Goal: Communication & Community: Participate in discussion

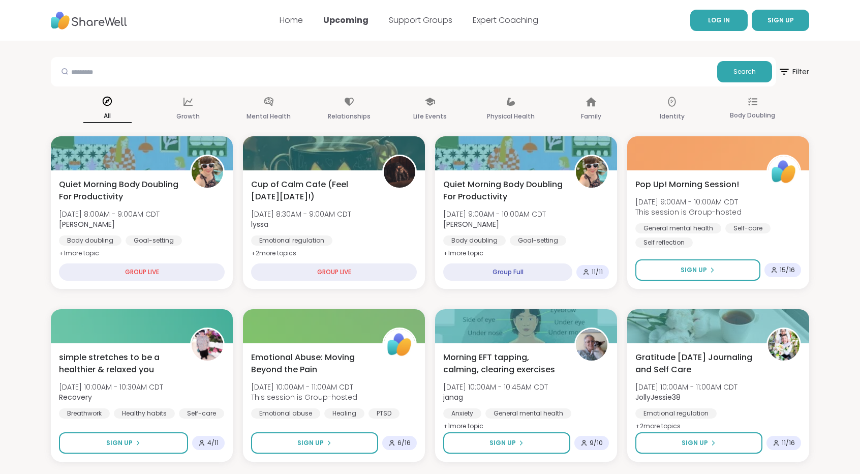
click at [703, 19] on link "LOG IN" at bounding box center [718, 20] width 57 height 21
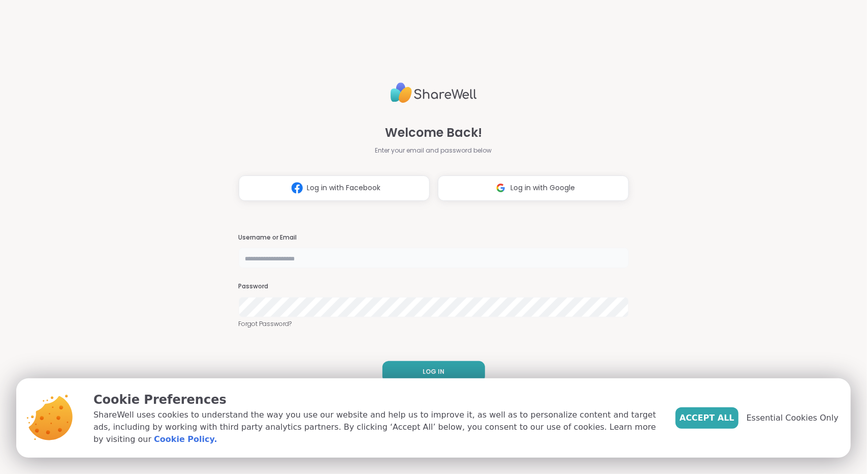
type input "**********"
click at [443, 372] on button "LOG IN" at bounding box center [434, 371] width 103 height 21
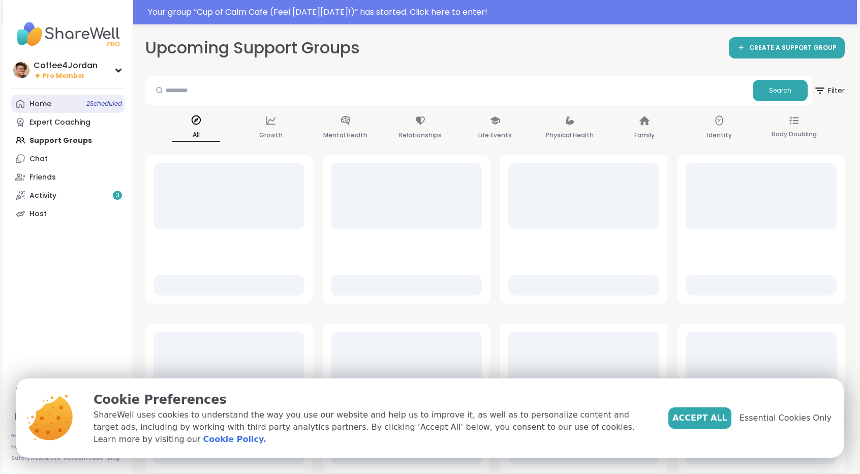
click at [95, 102] on span "2 Scheduled" at bounding box center [104, 104] width 36 height 8
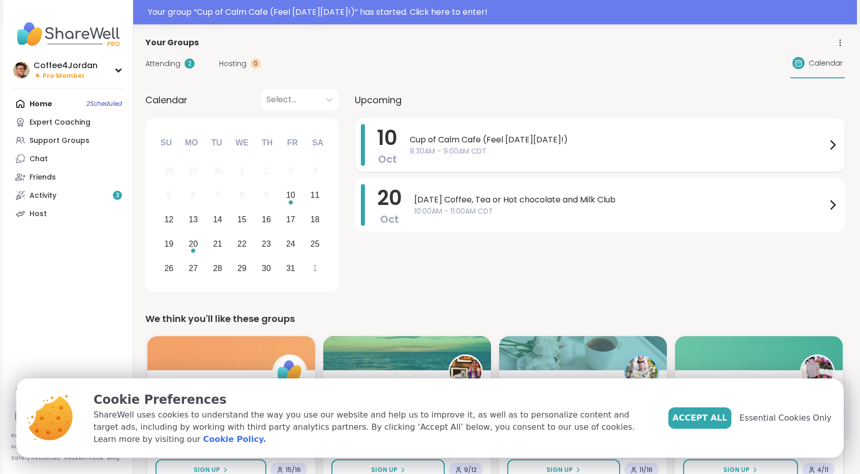
click at [520, 140] on span "Cup of Calm Cafe (Feel [DATE][DATE]!)" at bounding box center [618, 140] width 417 height 12
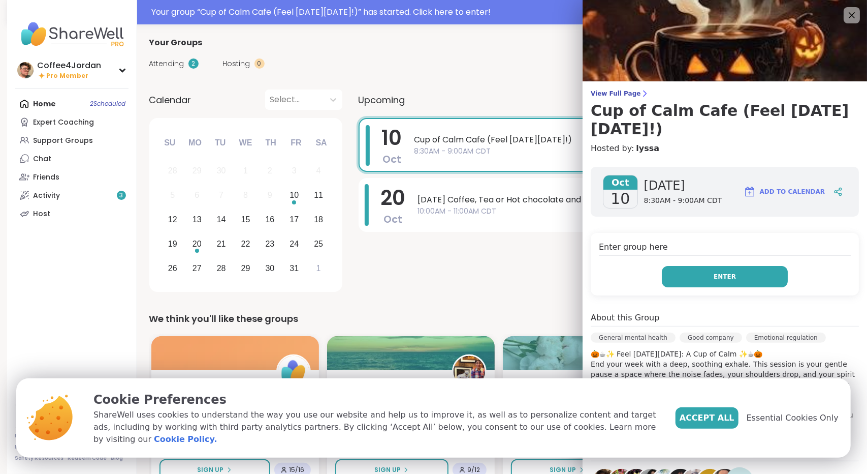
click at [760, 266] on button "Enter" at bounding box center [725, 276] width 126 height 21
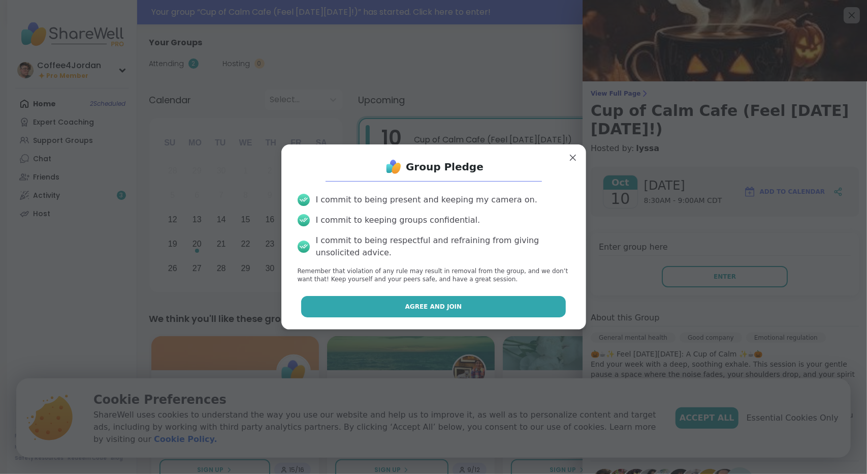
click at [513, 312] on button "Agree and Join" at bounding box center [433, 306] width 265 height 21
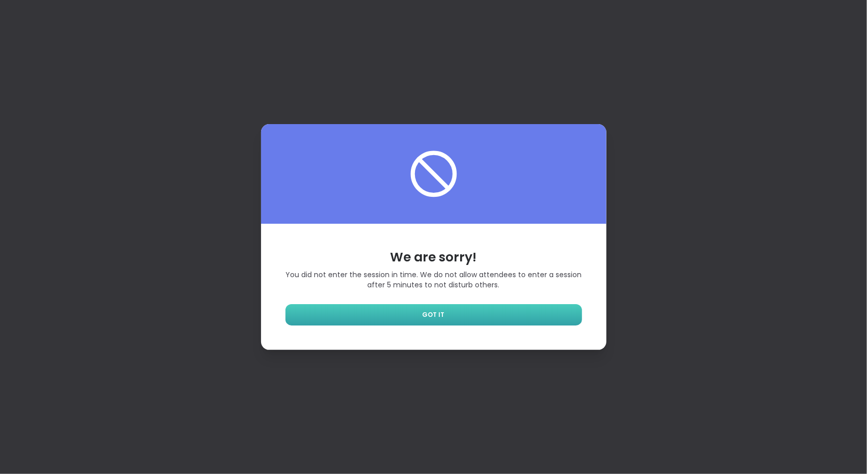
click at [550, 318] on link "GOT IT" at bounding box center [434, 314] width 297 height 21
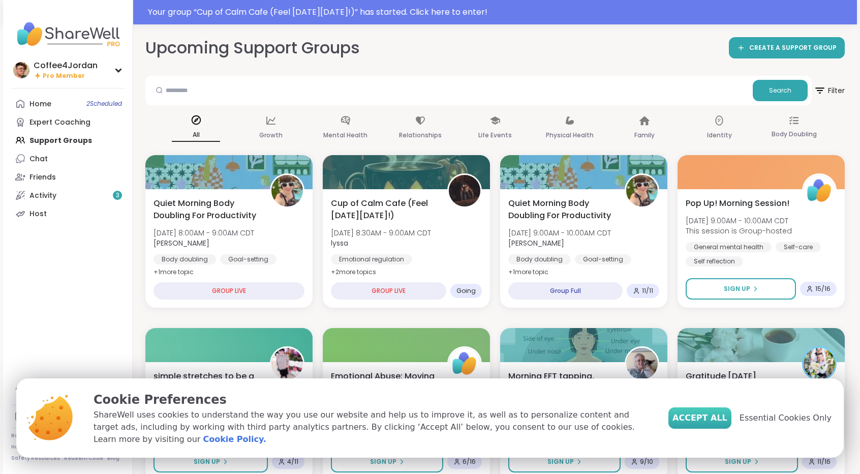
click at [697, 424] on span "Accept All" at bounding box center [699, 418] width 55 height 12
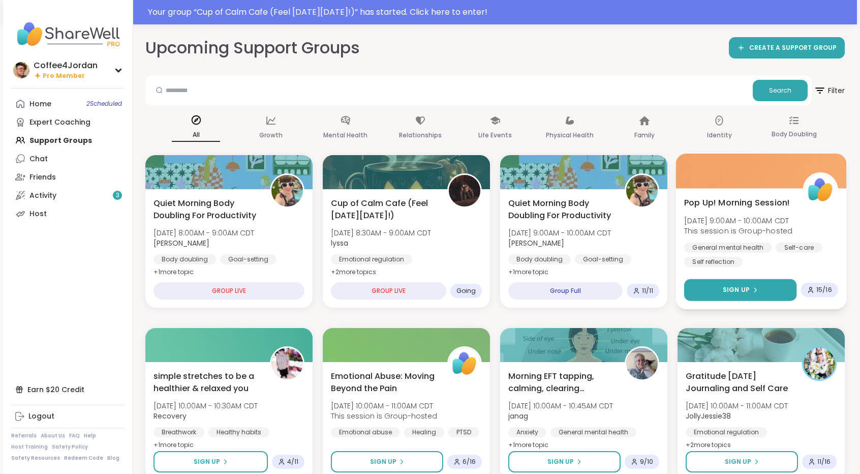
click at [775, 283] on button "Sign Up" at bounding box center [740, 290] width 112 height 22
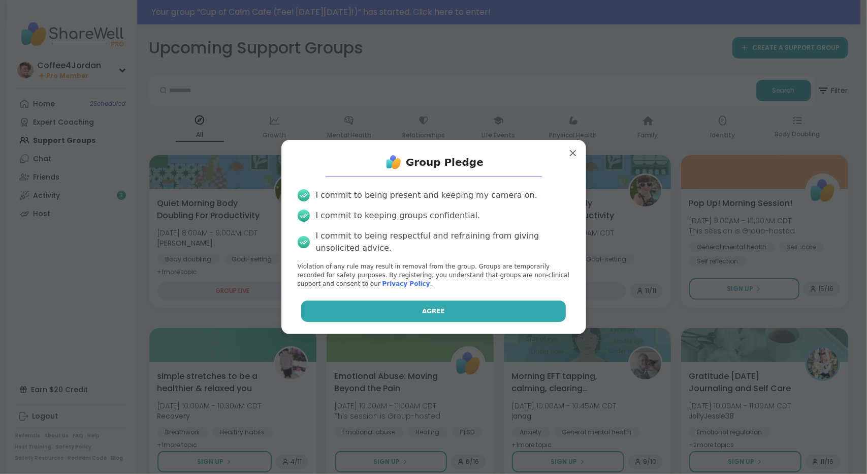
click at [525, 310] on button "Agree" at bounding box center [433, 310] width 265 height 21
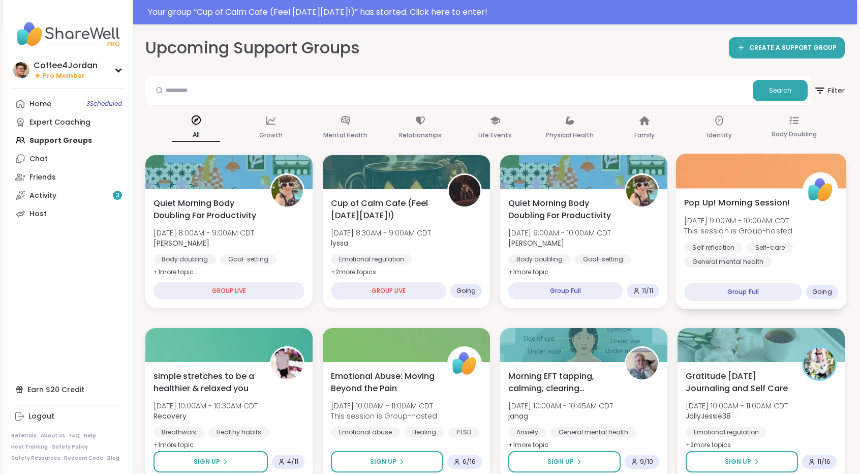
click at [699, 204] on span "Pop Up! Morning Session!" at bounding box center [737, 202] width 106 height 12
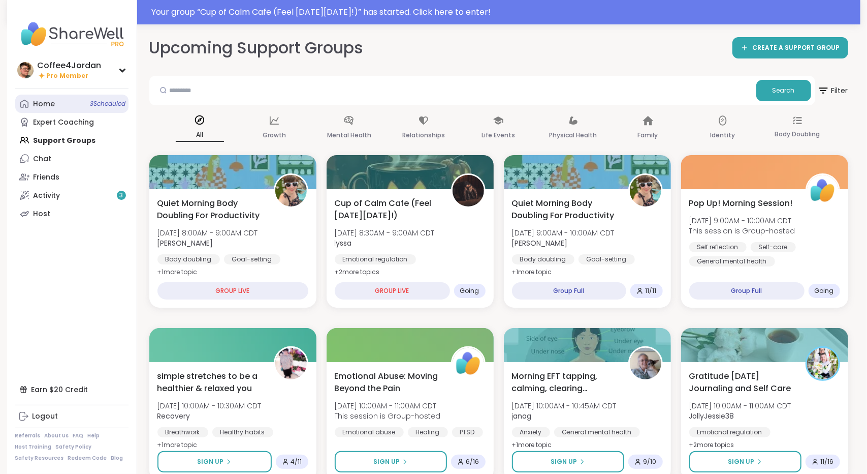
click at [107, 102] on span "3 Scheduled" at bounding box center [108, 104] width 36 height 8
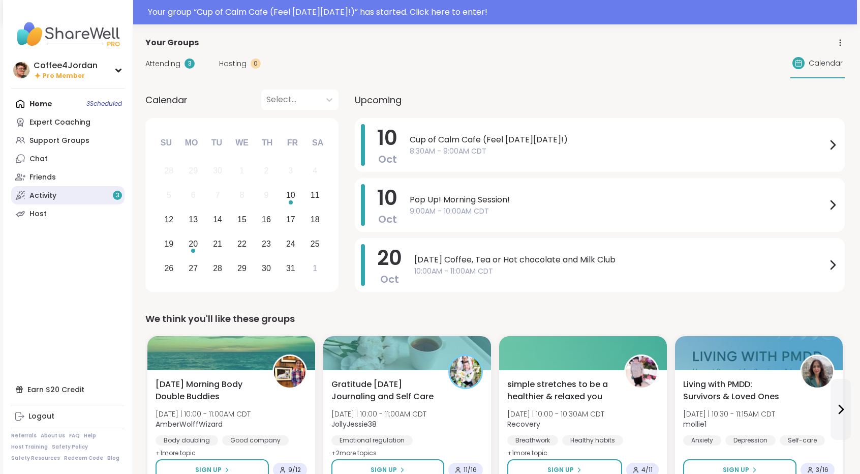
click at [35, 186] on link "Activity 3" at bounding box center [67, 195] width 113 height 18
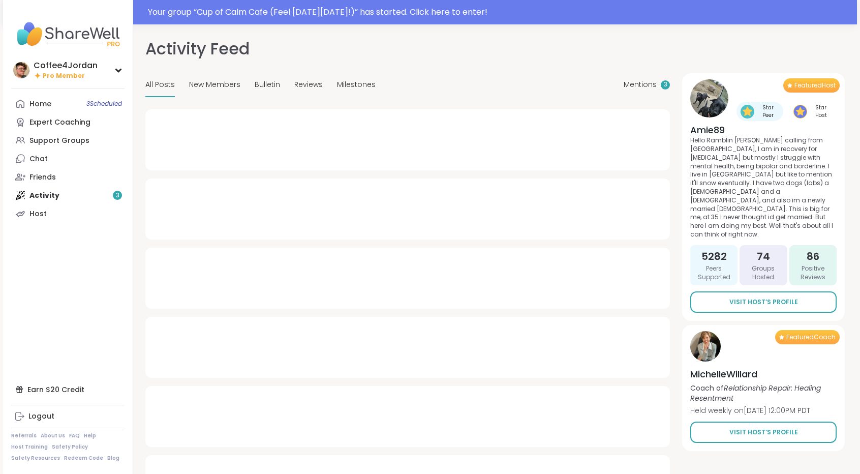
type textarea "*"
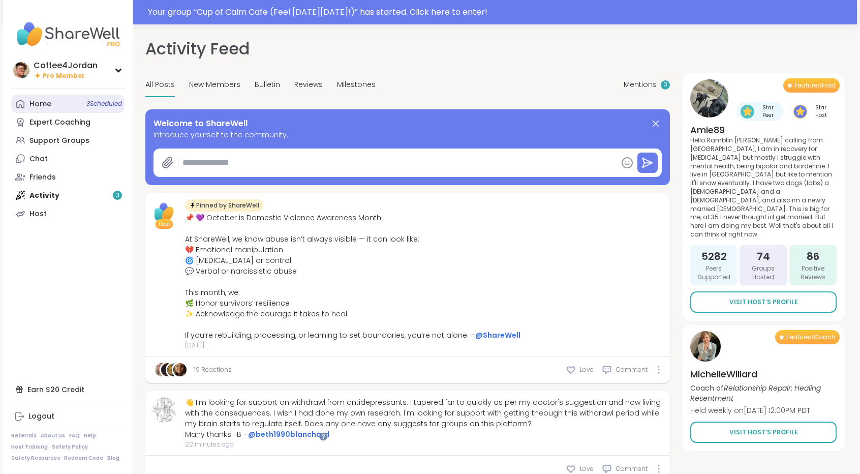
click at [59, 106] on link "Home 3 Scheduled" at bounding box center [67, 104] width 113 height 18
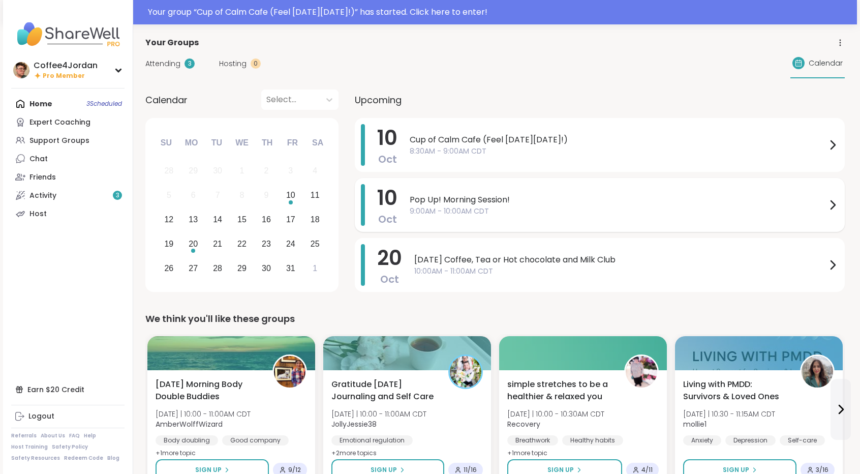
click at [518, 197] on span "Pop Up! Morning Session!" at bounding box center [618, 200] width 417 height 12
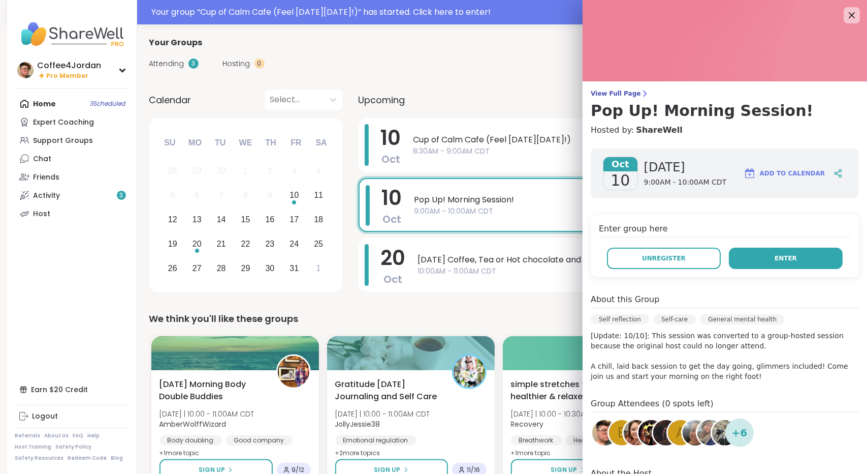
click at [803, 263] on button "Enter" at bounding box center [786, 257] width 114 height 21
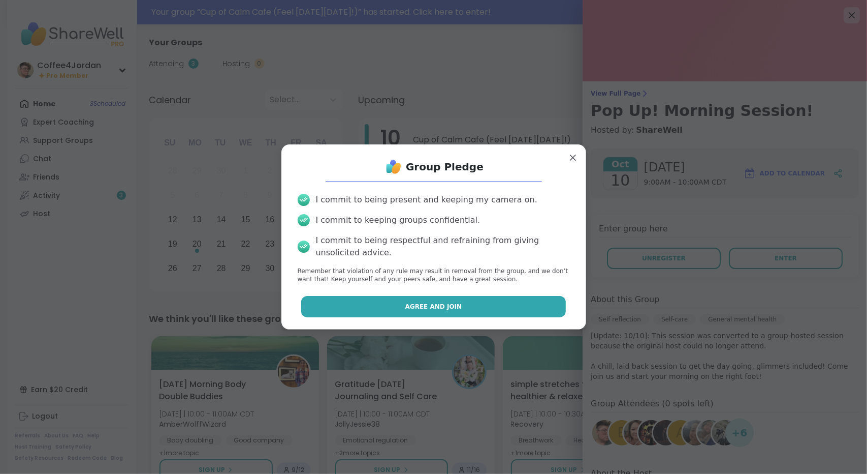
click at [523, 305] on button "Agree and Join" at bounding box center [433, 306] width 265 height 21
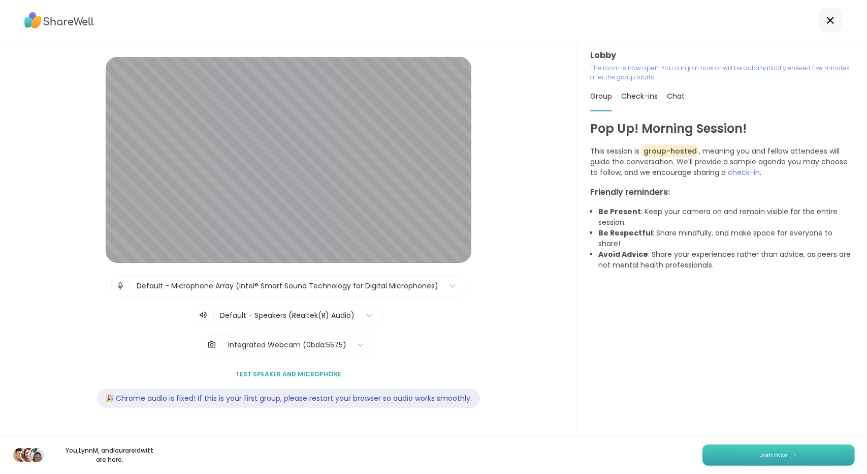
click at [736, 453] on button "Join now" at bounding box center [779, 454] width 152 height 21
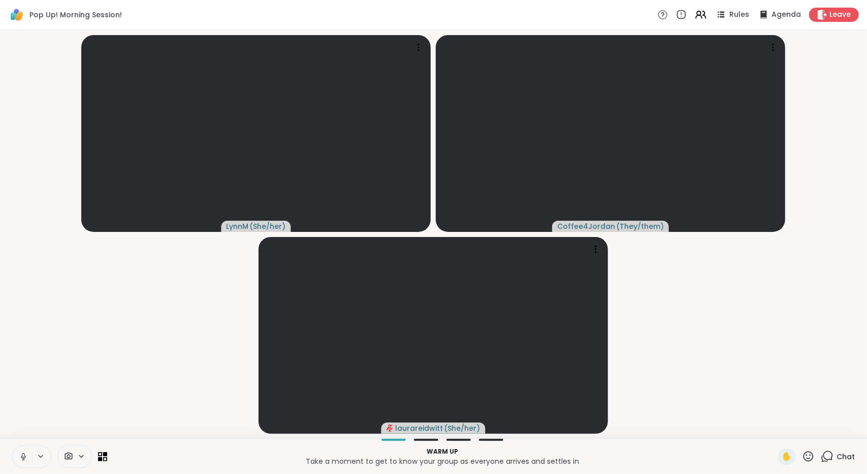
click at [18, 456] on button at bounding box center [22, 456] width 19 height 21
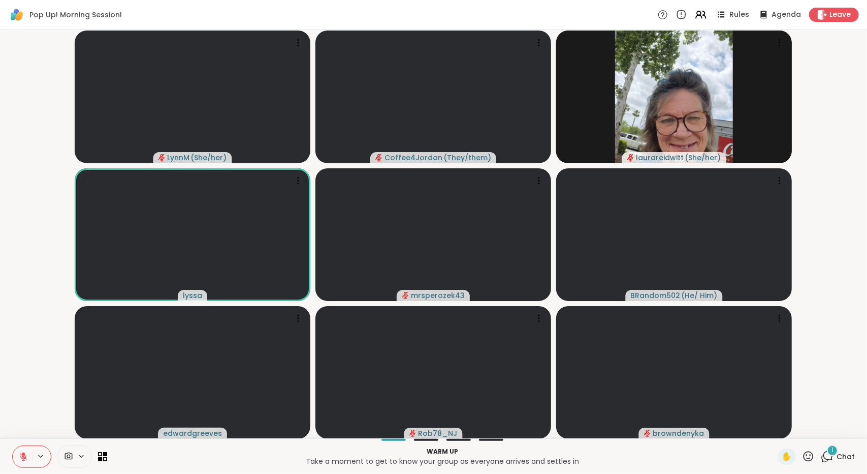
click at [829, 457] on div "1 Chat" at bounding box center [838, 456] width 34 height 16
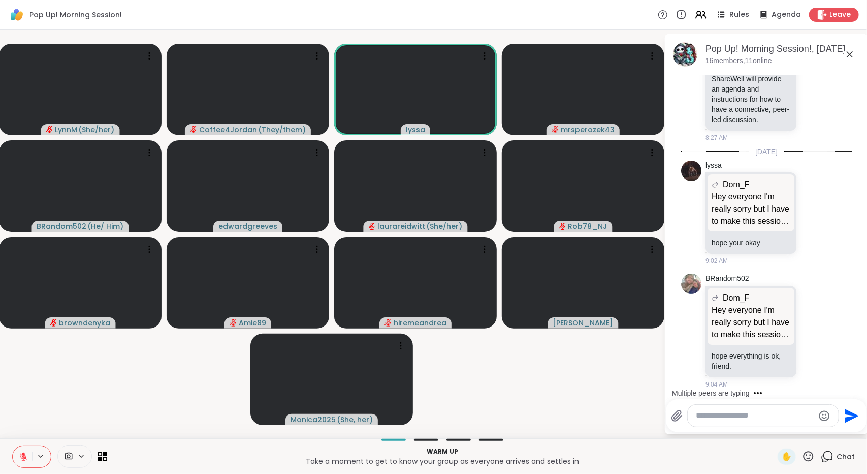
scroll to position [357, 0]
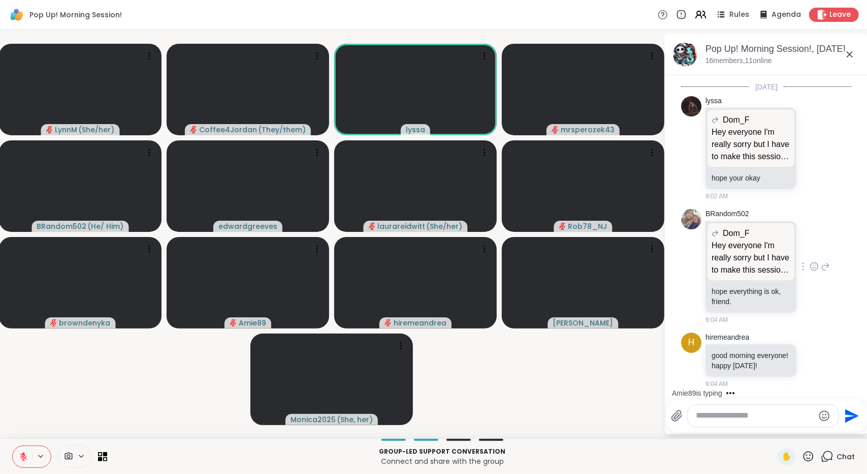
click at [820, 289] on div "BRandom502 Dom_F Hey everyone I'm really sorry but I have to make this session …" at bounding box center [766, 266] width 171 height 123
click at [570, 364] on video-player-container "[PERSON_NAME] ( She/her ) Coffee4Jordan ( They/them ) lyssa mrsperozek43 BRando…" at bounding box center [332, 234] width 652 height 400
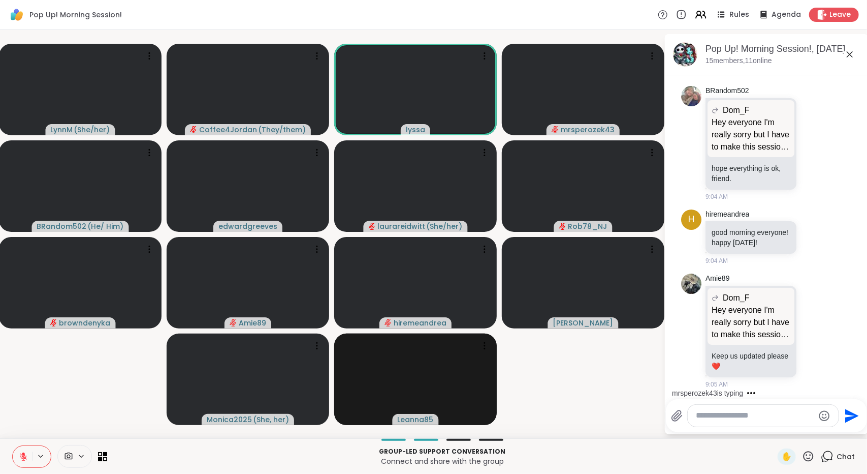
scroll to position [593, 0]
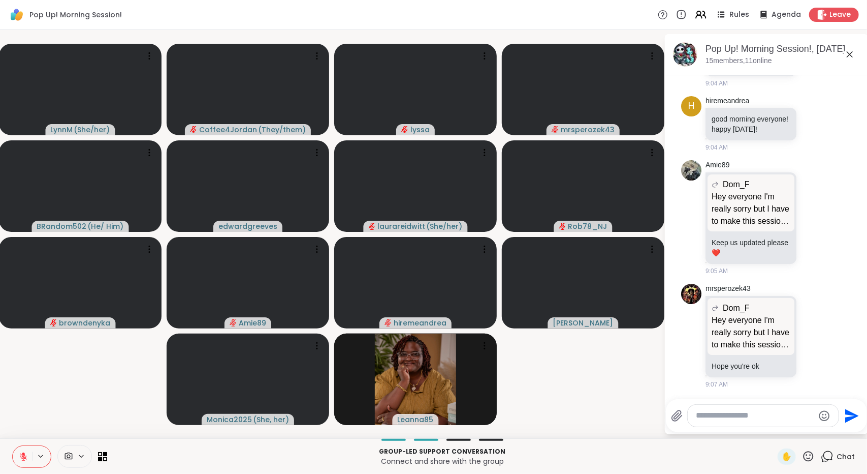
click at [21, 456] on icon at bounding box center [23, 456] width 9 height 9
click at [22, 456] on icon at bounding box center [23, 455] width 3 height 5
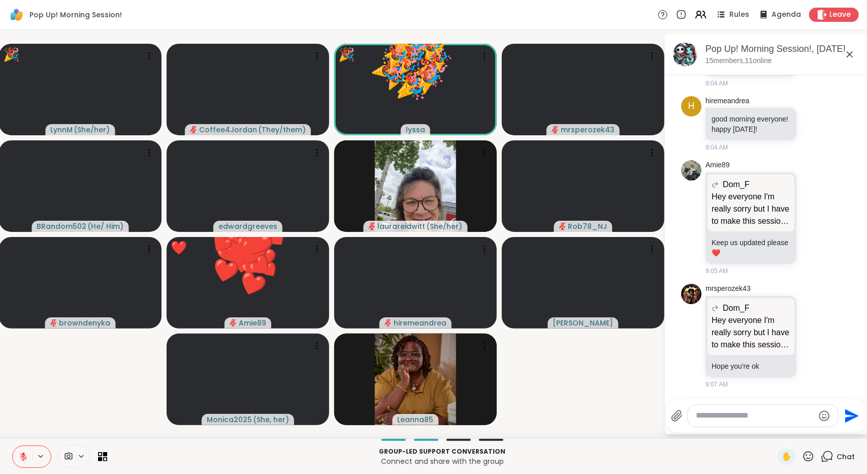
click at [804, 452] on icon at bounding box center [809, 456] width 10 height 10
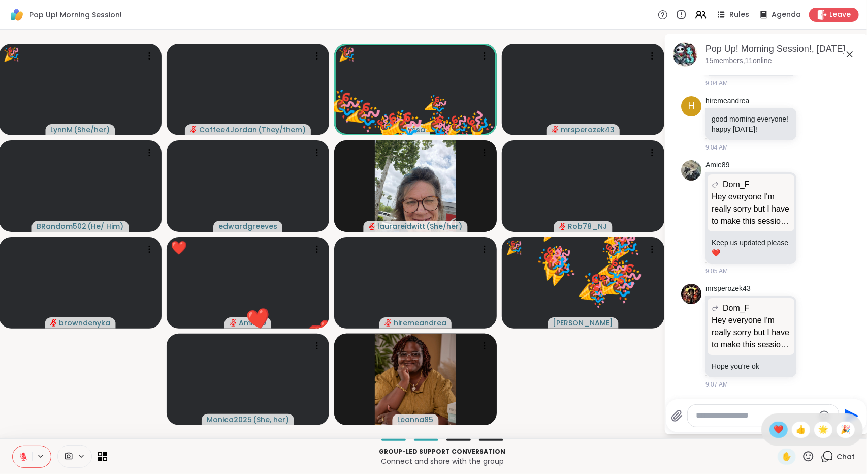
click at [774, 432] on span "❤️" at bounding box center [779, 429] width 10 height 12
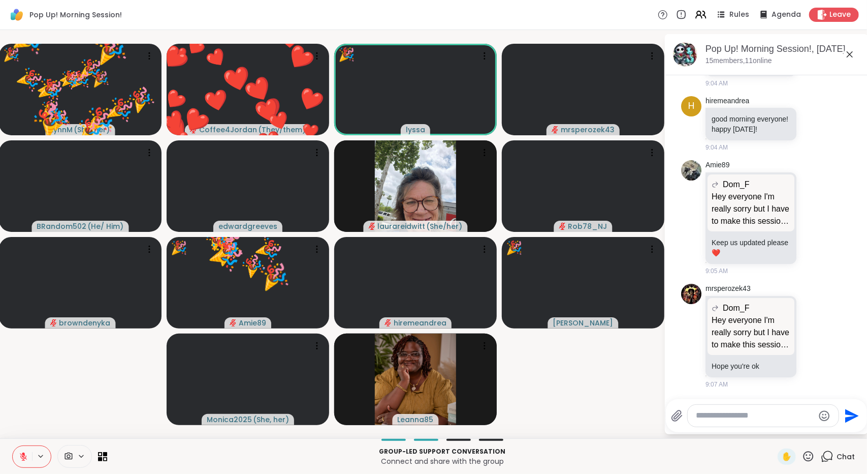
click at [804, 452] on icon at bounding box center [809, 456] width 10 height 10
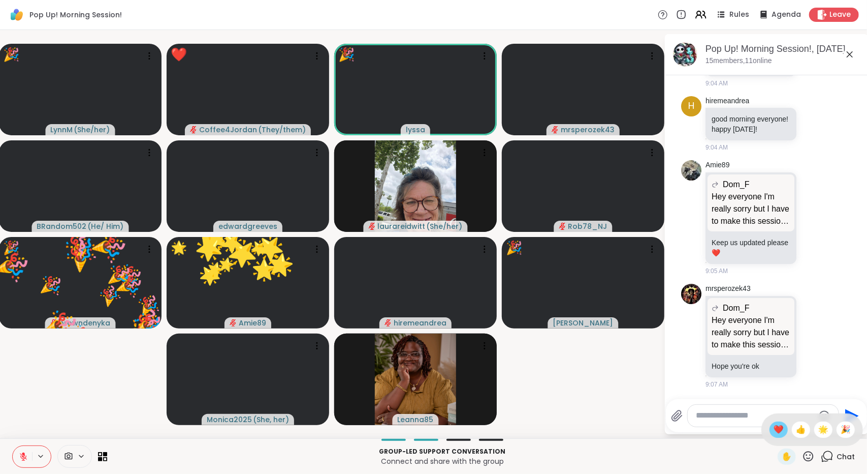
click at [774, 432] on span "❤️" at bounding box center [779, 429] width 10 height 12
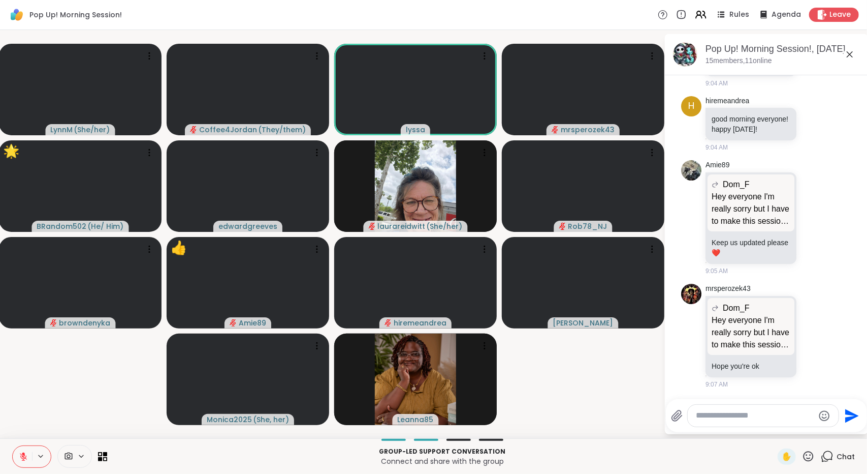
click at [617, 398] on video-player-container "[PERSON_NAME] ( She/her ) Coffee4Jordan ( They/them ) lyssa mrsperozek43 🌟 BRan…" at bounding box center [332, 234] width 652 height 400
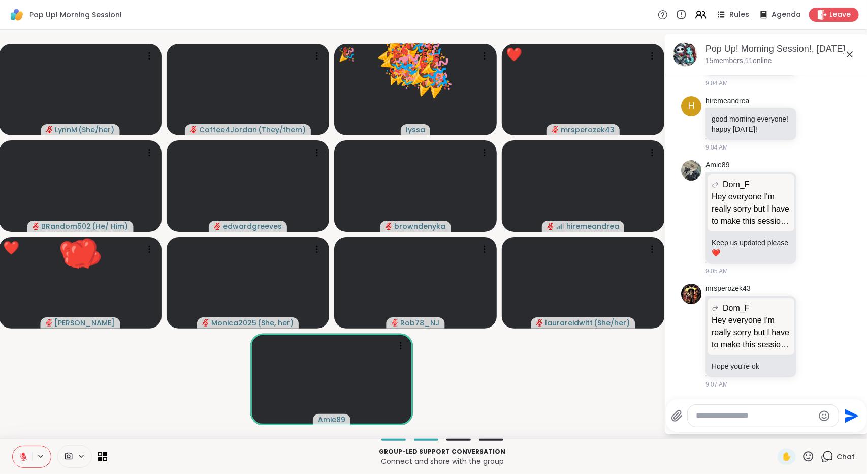
click at [802, 454] on icon at bounding box center [808, 456] width 13 height 13
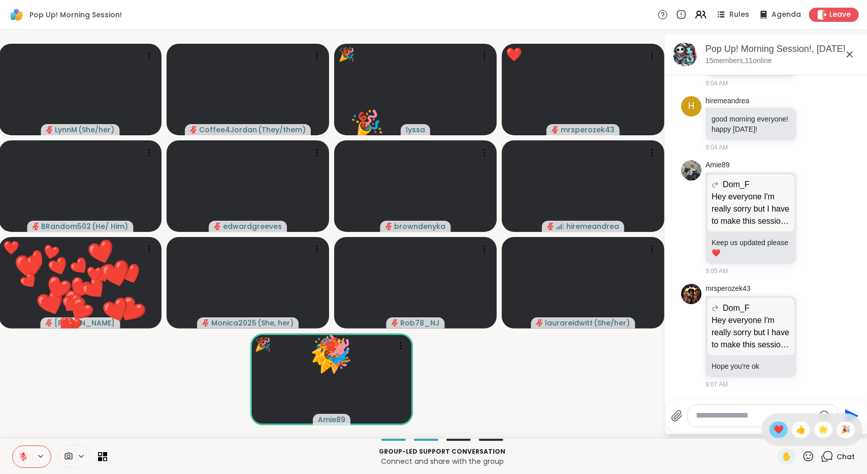
click at [774, 433] on span "❤️" at bounding box center [779, 429] width 10 height 12
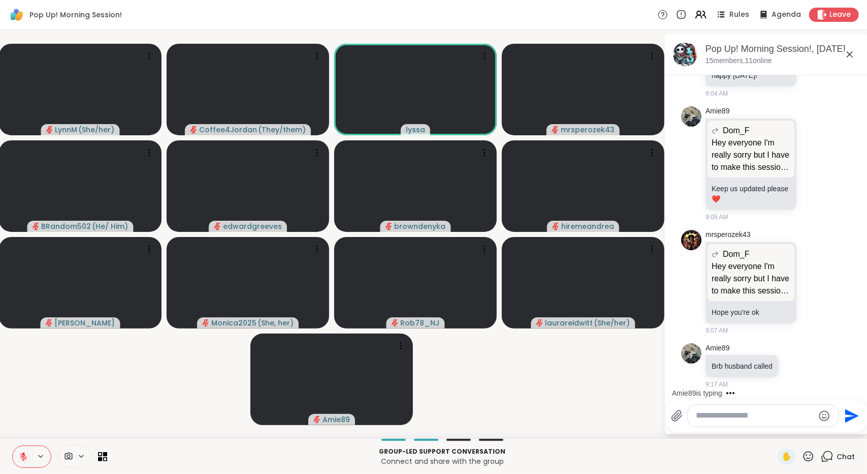
scroll to position [792, 0]
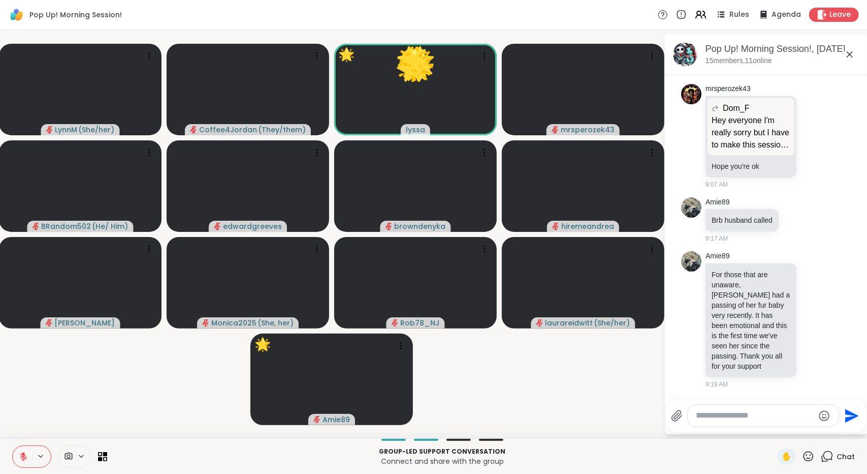
drag, startPoint x: 860, startPoint y: 337, endPoint x: 858, endPoint y: 299, distance: 38.1
click at [858, 299] on html "Pop Up! Morning Session! Rules Agenda Leave LynnM ( She/her ) Coffee4Jordan ( T…" at bounding box center [433, 237] width 867 height 474
click at [852, 56] on icon at bounding box center [850, 54] width 12 height 12
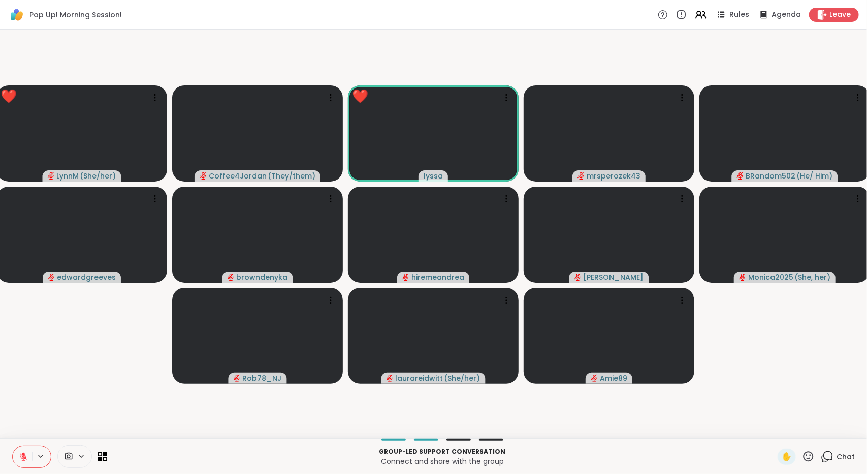
click at [802, 456] on icon at bounding box center [808, 456] width 13 height 13
click at [772, 437] on div "❤️" at bounding box center [779, 429] width 18 height 16
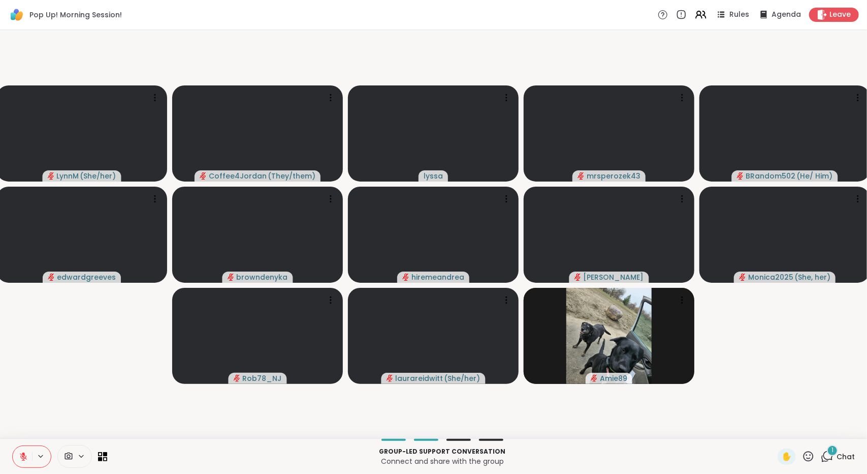
click at [824, 458] on icon at bounding box center [827, 456] width 13 height 13
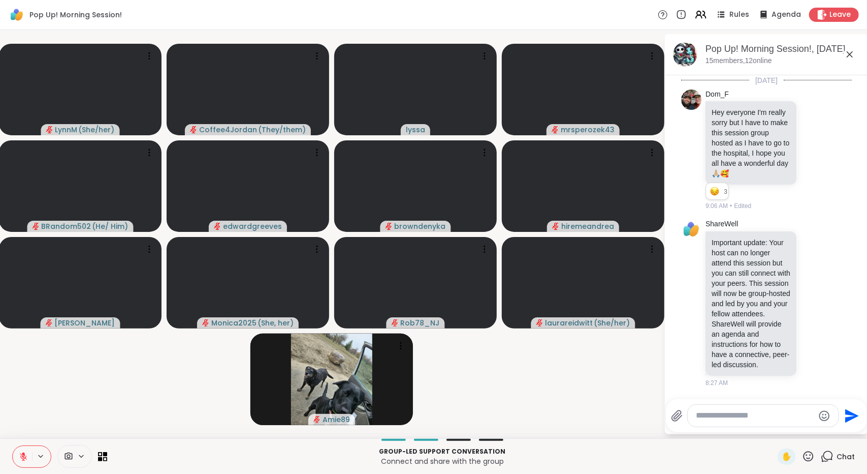
scroll to position [885, 0]
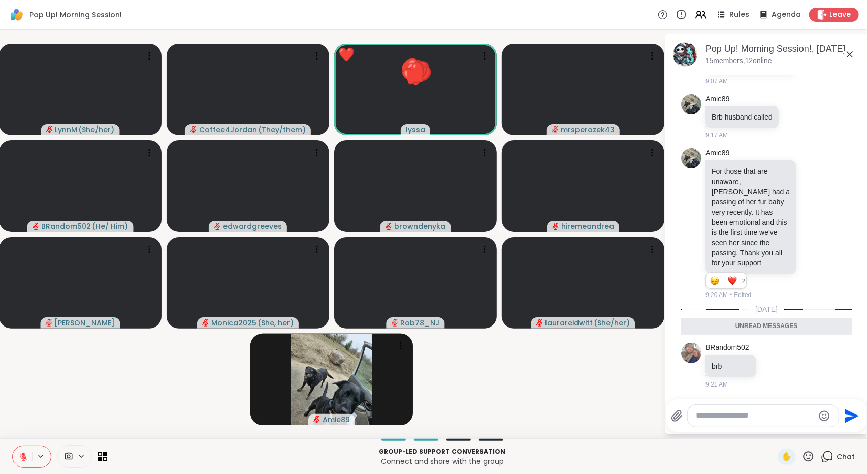
click at [850, 60] on icon at bounding box center [850, 54] width 12 height 12
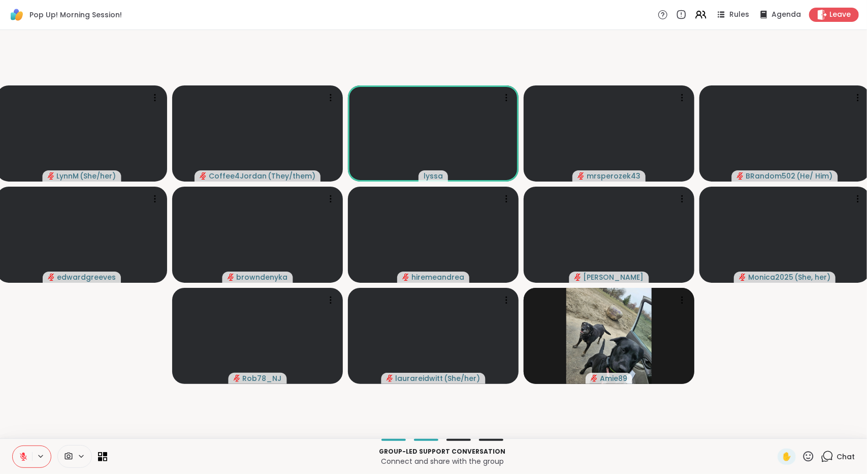
click at [26, 459] on icon at bounding box center [23, 456] width 9 height 9
click at [24, 457] on icon at bounding box center [21, 456] width 9 height 9
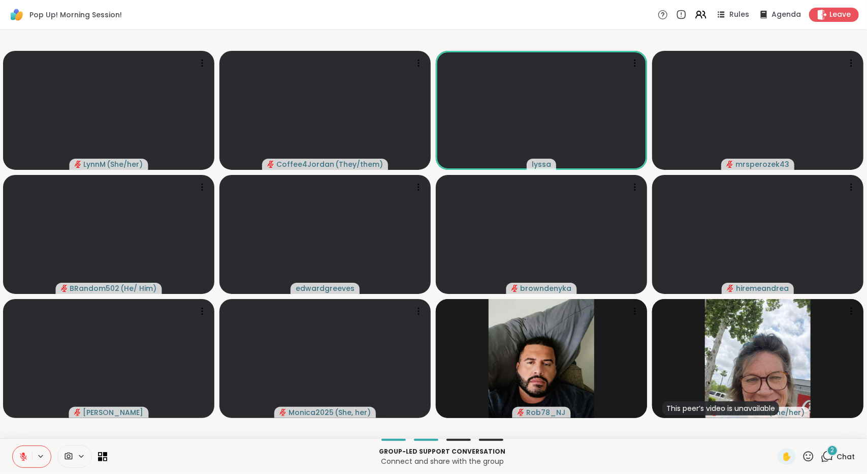
click at [837, 463] on div "2 Chat" at bounding box center [838, 456] width 34 height 16
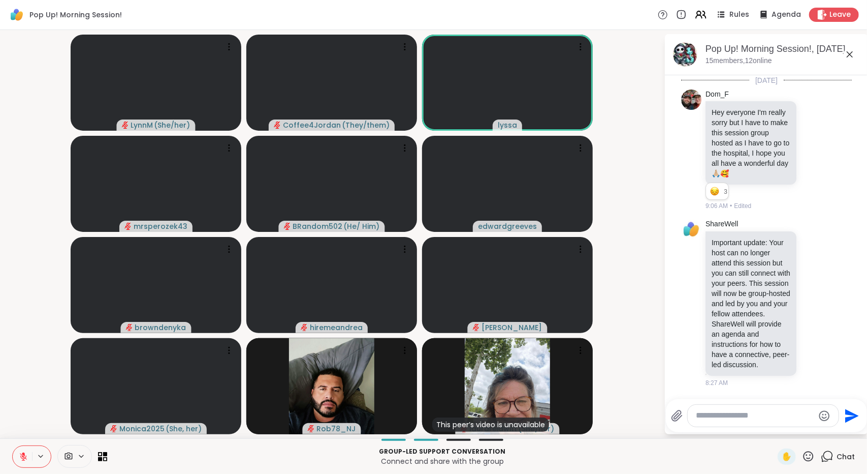
scroll to position [992, 0]
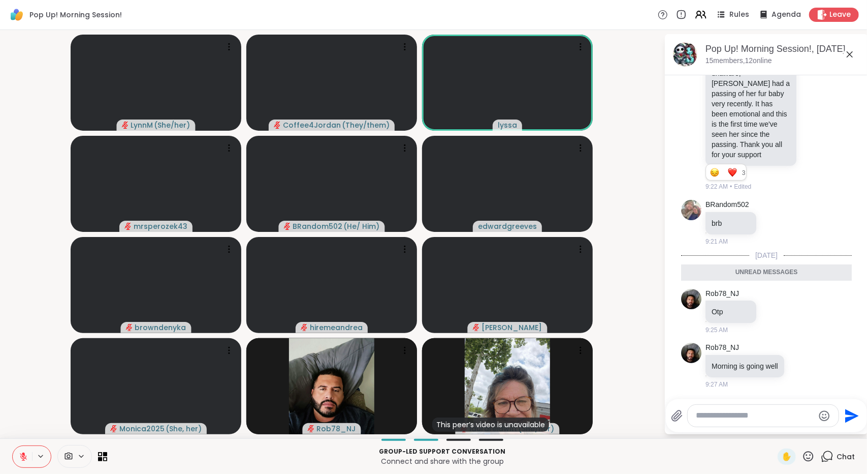
click at [854, 59] on icon at bounding box center [850, 54] width 12 height 12
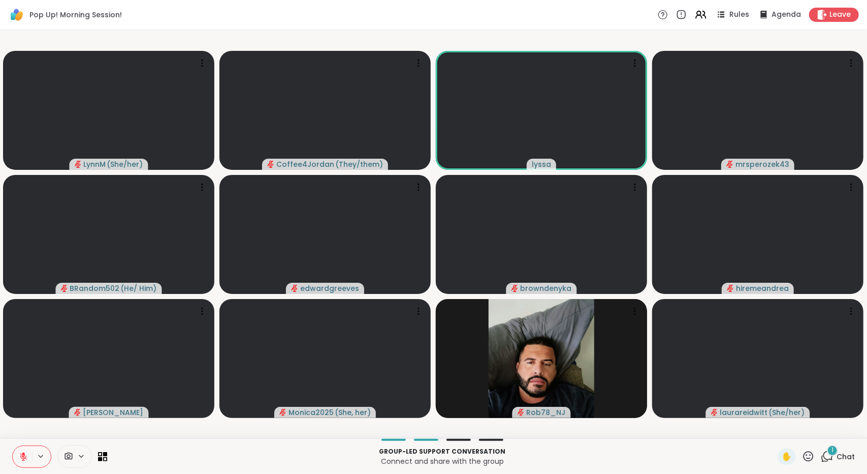
click at [837, 458] on span "Chat" at bounding box center [846, 456] width 18 height 10
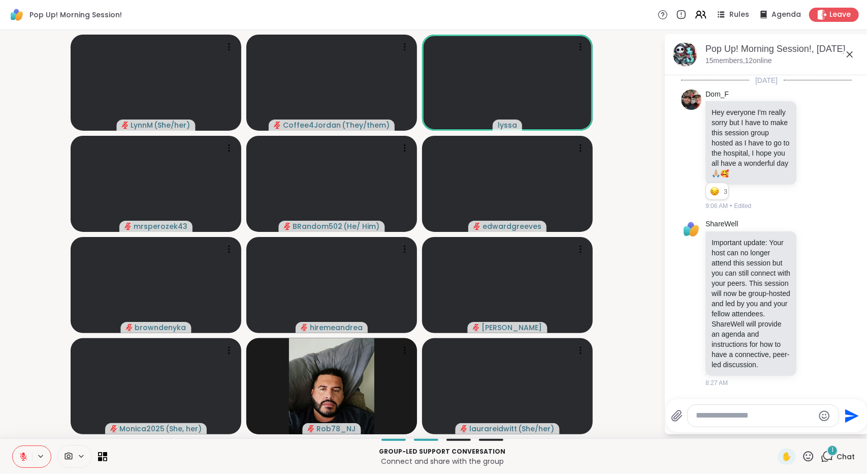
scroll to position [1057, 0]
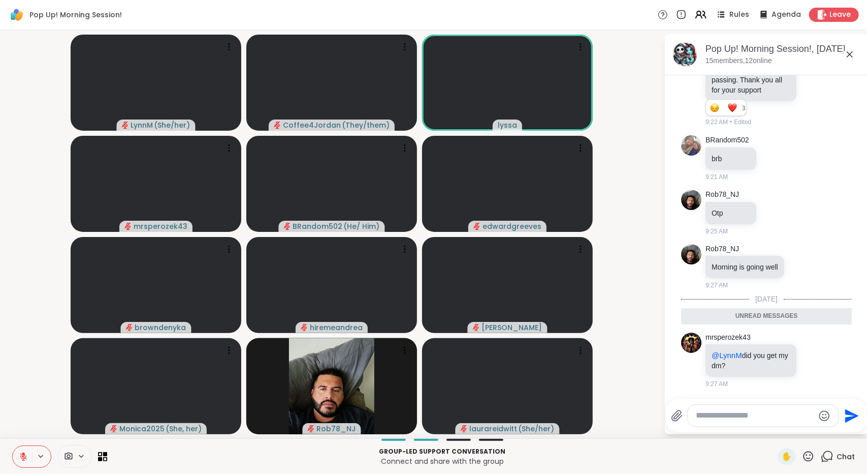
click at [849, 48] on icon at bounding box center [850, 54] width 12 height 12
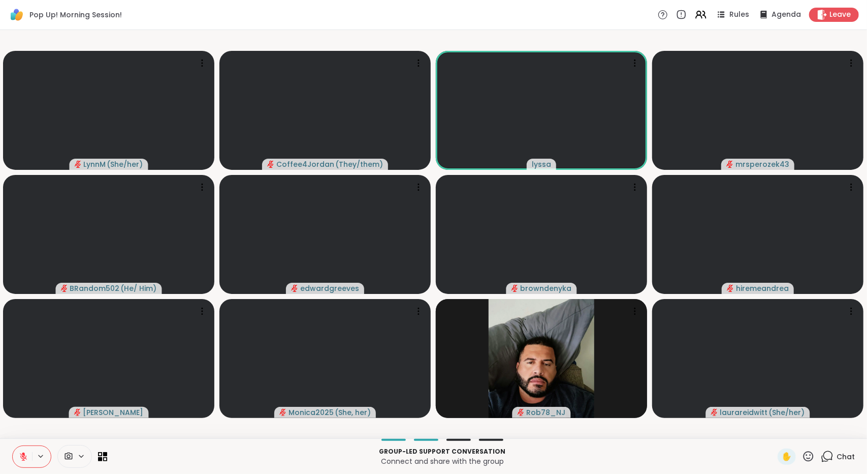
click at [825, 449] on div "Chat" at bounding box center [838, 456] width 34 height 16
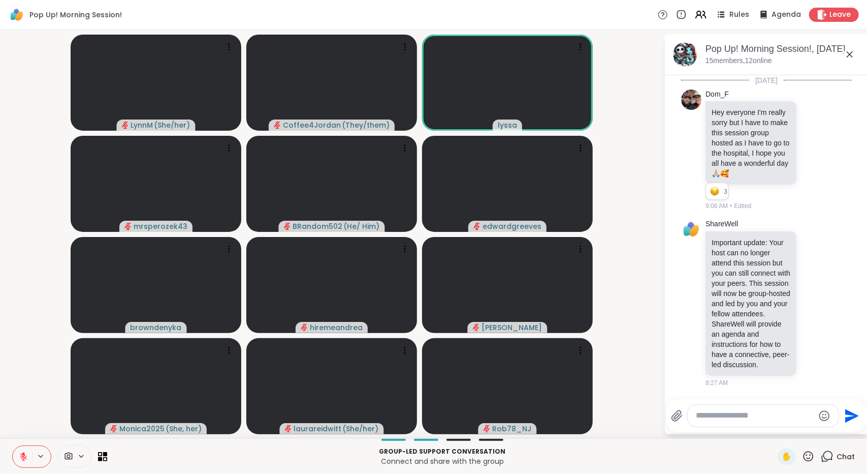
scroll to position [1022, 0]
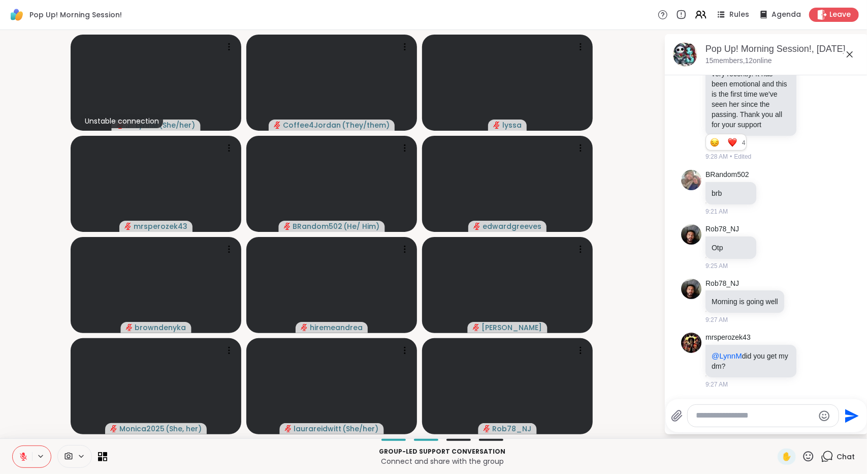
click at [20, 459] on icon at bounding box center [23, 456] width 9 height 9
click at [22, 459] on icon at bounding box center [23, 459] width 3 height 1
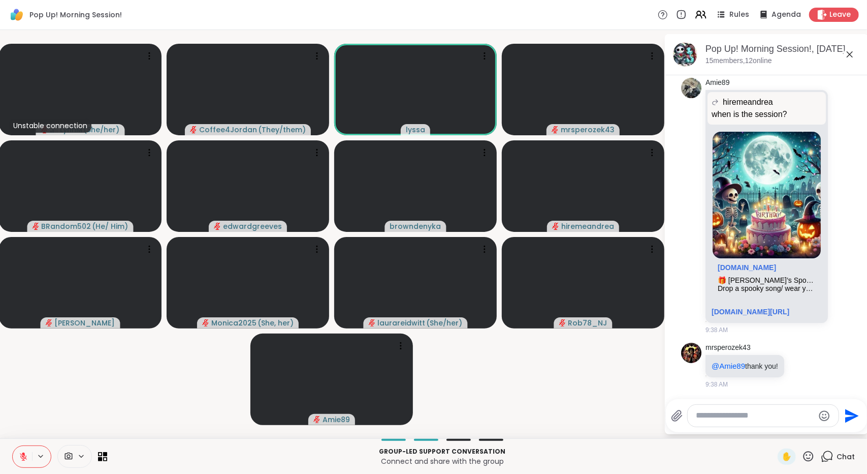
scroll to position [1503, 0]
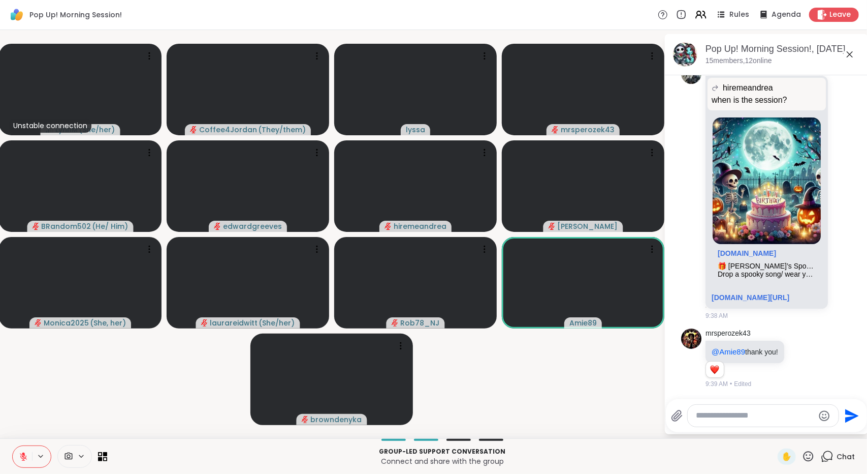
click at [802, 453] on icon at bounding box center [808, 456] width 13 height 13
click at [774, 428] on span "❤️" at bounding box center [779, 429] width 10 height 12
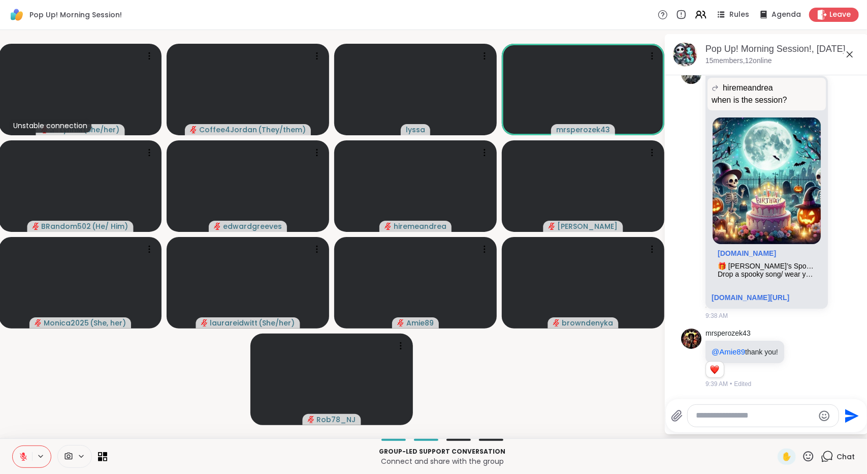
scroll to position [1588, 0]
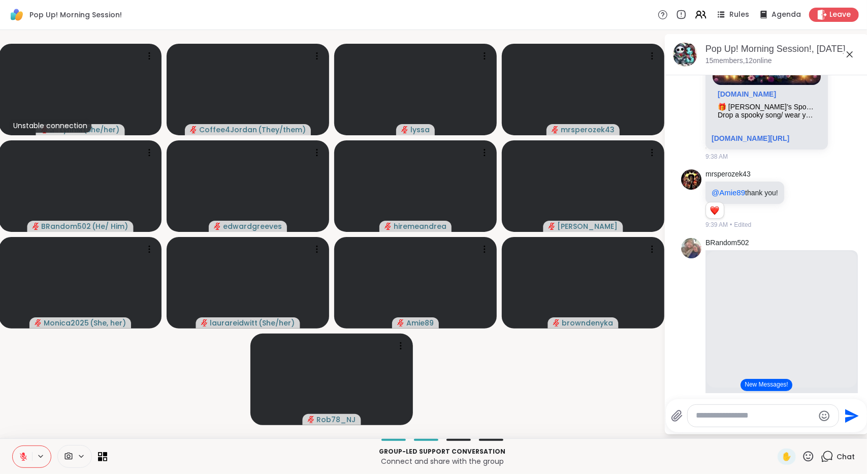
click at [20, 456] on icon at bounding box center [23, 456] width 7 height 7
click at [20, 450] on button at bounding box center [21, 456] width 21 height 21
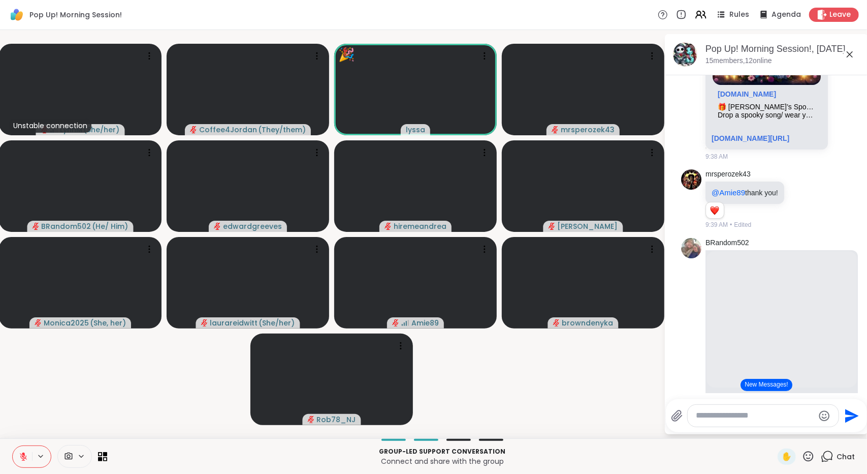
click at [25, 458] on icon at bounding box center [23, 456] width 9 height 9
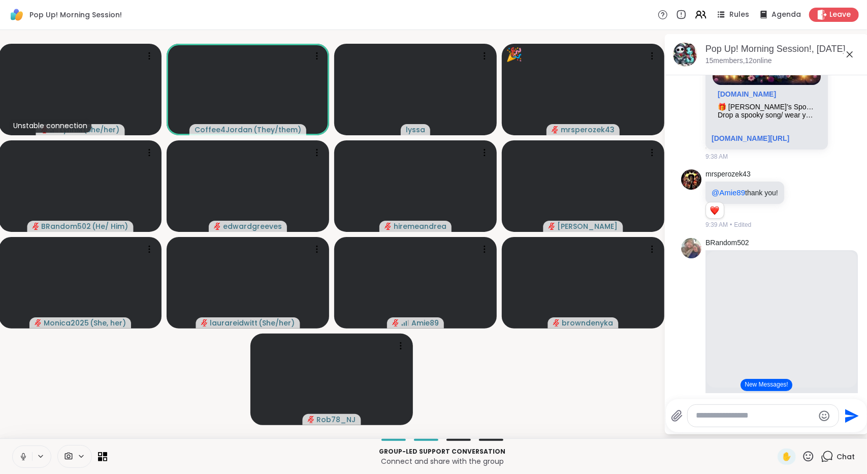
click at [24, 454] on icon at bounding box center [23, 455] width 3 height 5
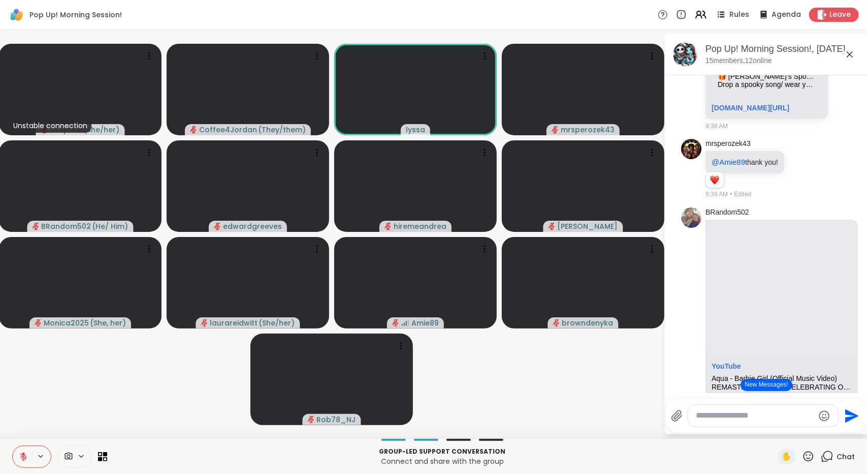
scroll to position [1627, 0]
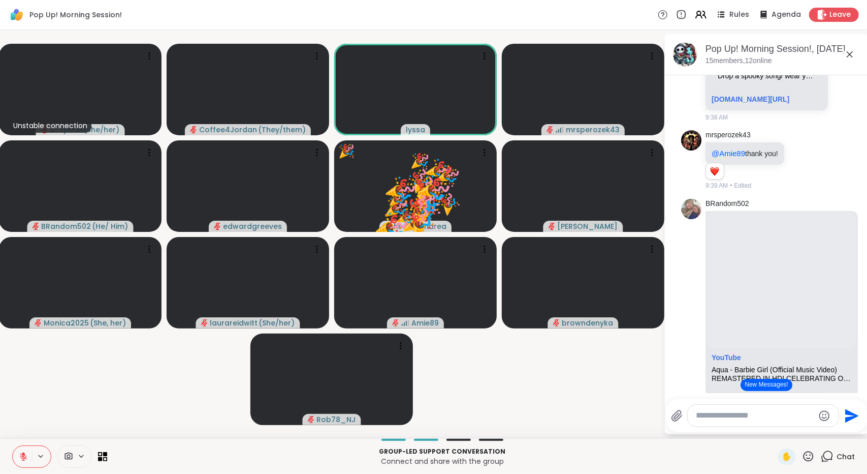
click at [21, 449] on button at bounding box center [22, 456] width 19 height 21
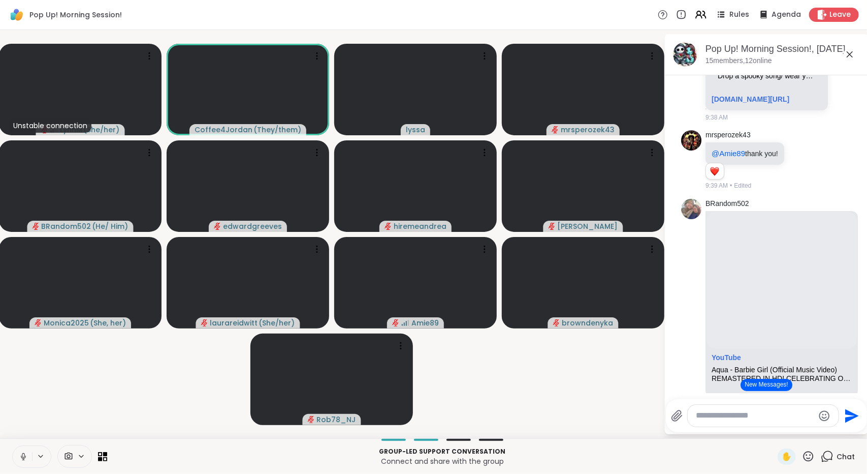
click at [21, 454] on icon at bounding box center [23, 456] width 9 height 9
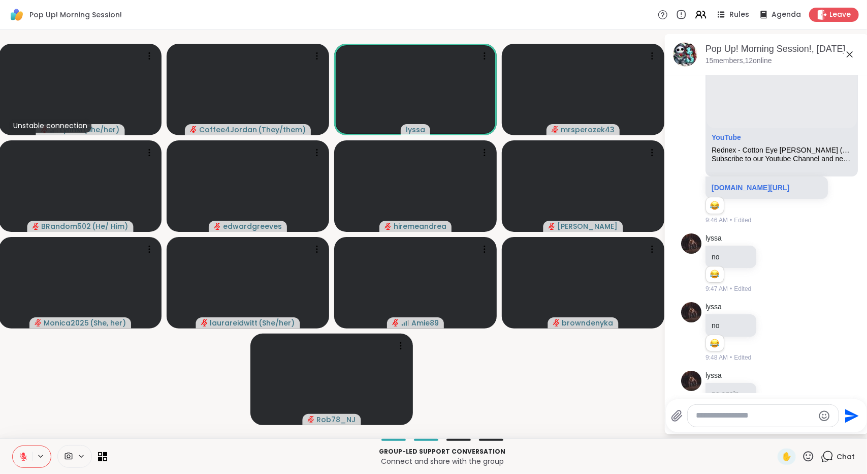
scroll to position [2236, 0]
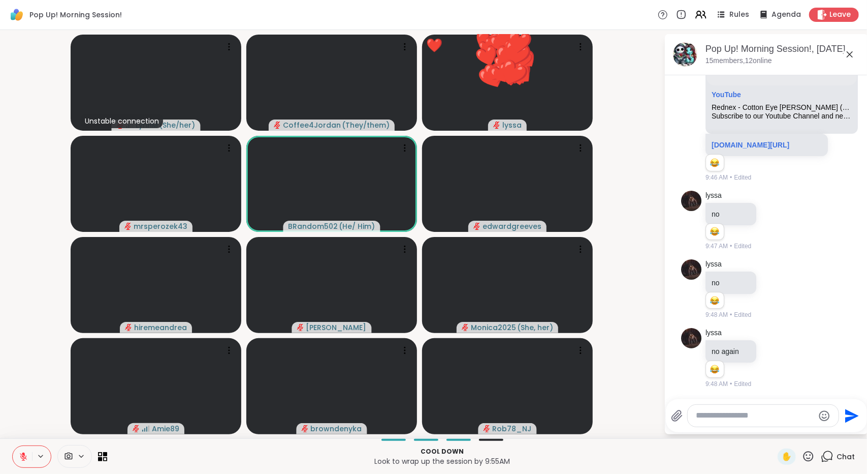
click at [802, 455] on icon at bounding box center [808, 456] width 13 height 13
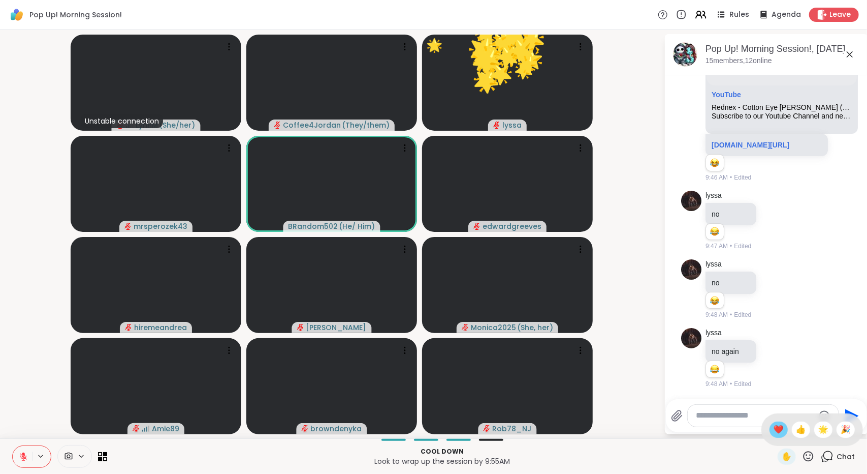
click at [774, 424] on span "❤️" at bounding box center [779, 429] width 10 height 12
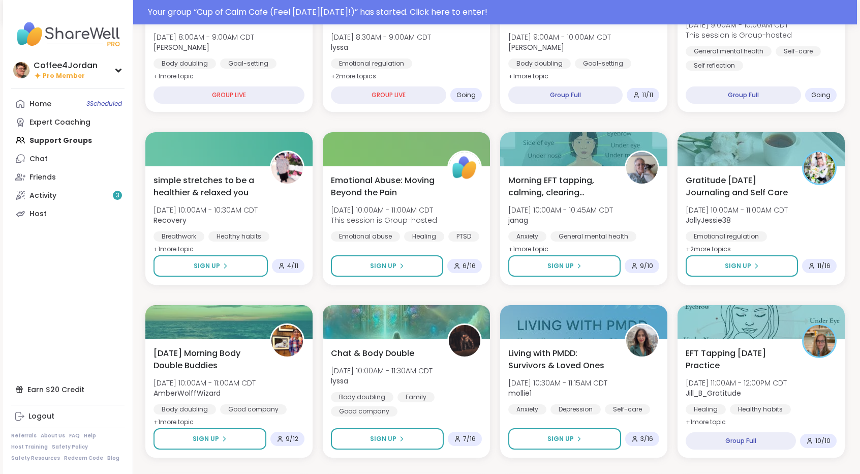
scroll to position [202, 0]
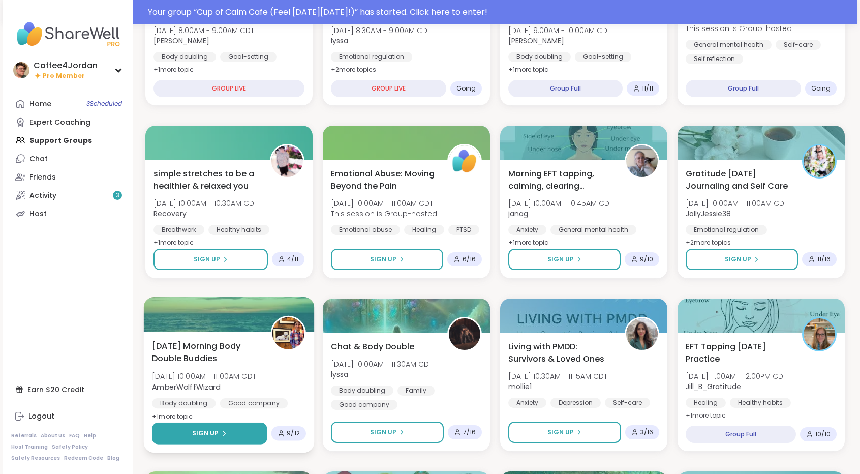
click at [226, 430] on icon at bounding box center [224, 433] width 6 height 6
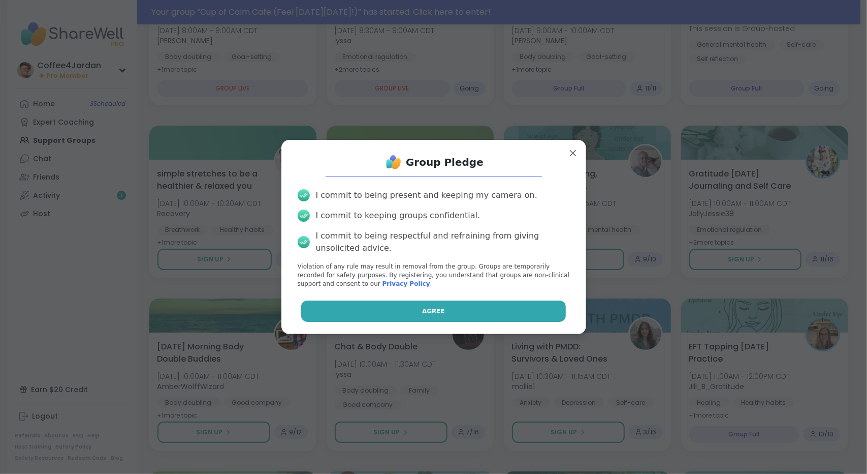
click at [413, 305] on button "Agree" at bounding box center [433, 310] width 265 height 21
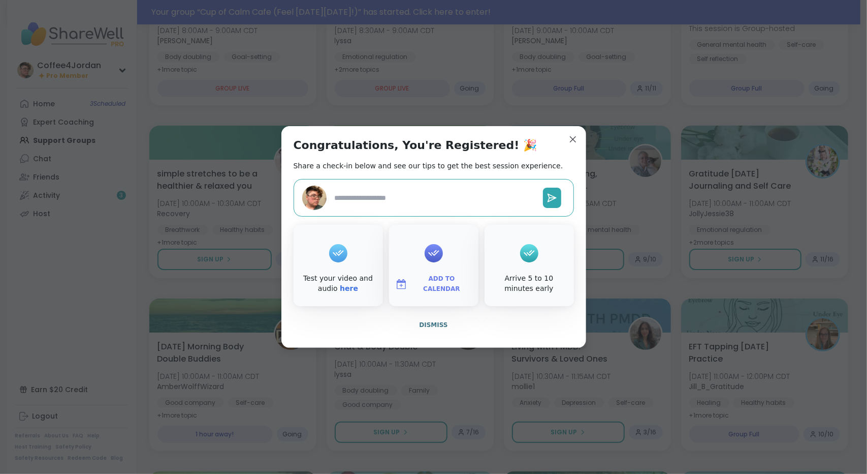
type textarea "*"
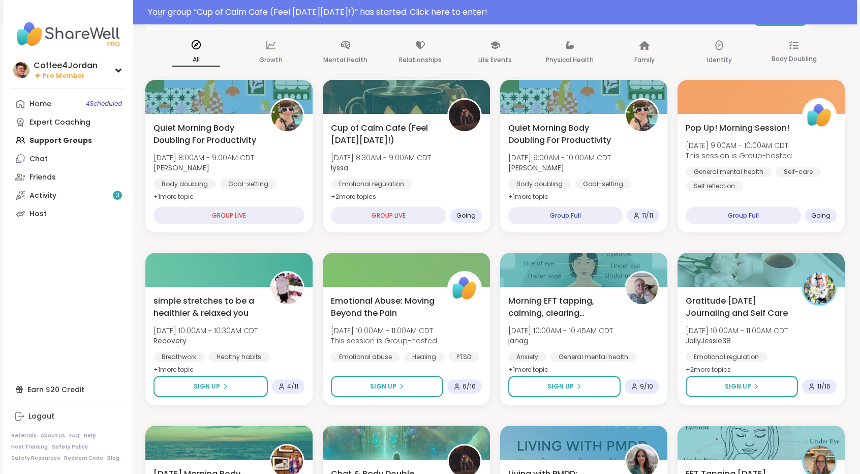
scroll to position [0, 0]
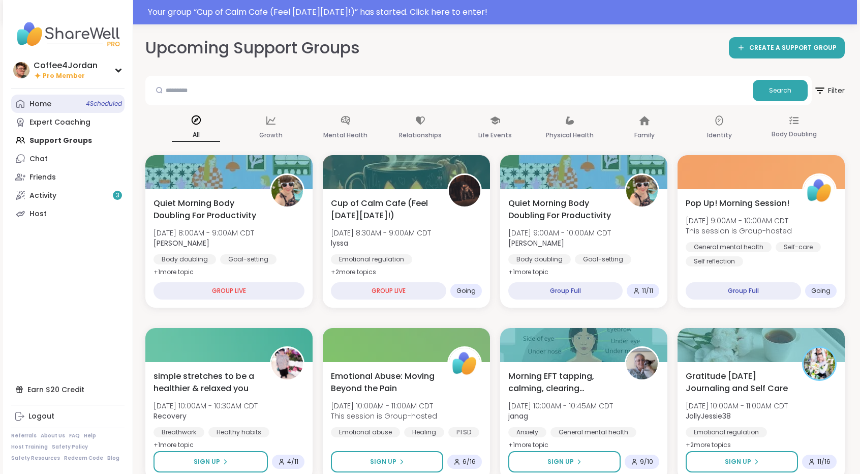
click at [64, 103] on link "Home 4 Scheduled" at bounding box center [67, 104] width 113 height 18
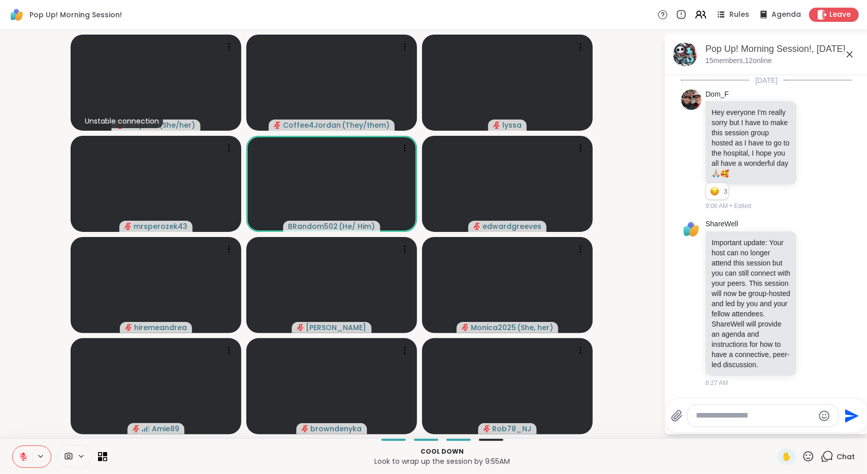
scroll to position [2236, 0]
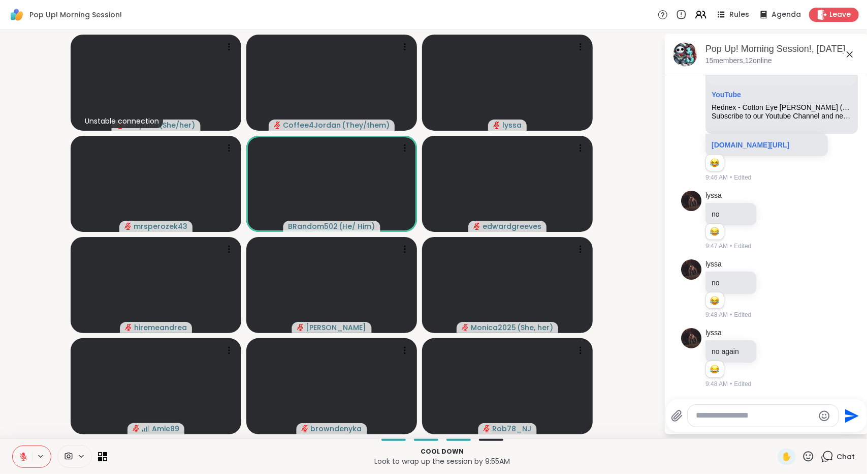
click at [806, 461] on icon at bounding box center [808, 456] width 13 height 13
click at [841, 425] on span "🎉" at bounding box center [846, 429] width 10 height 12
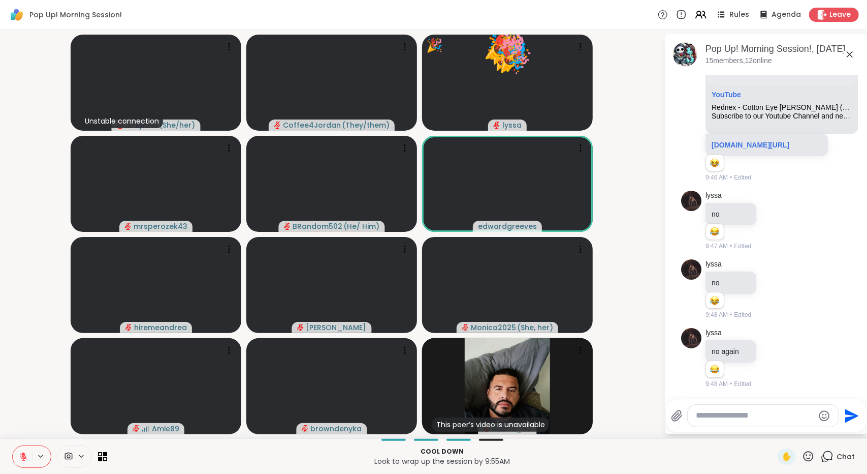
click at [804, 454] on icon at bounding box center [809, 456] width 10 height 10
click at [841, 429] on span "🎉" at bounding box center [846, 429] width 10 height 12
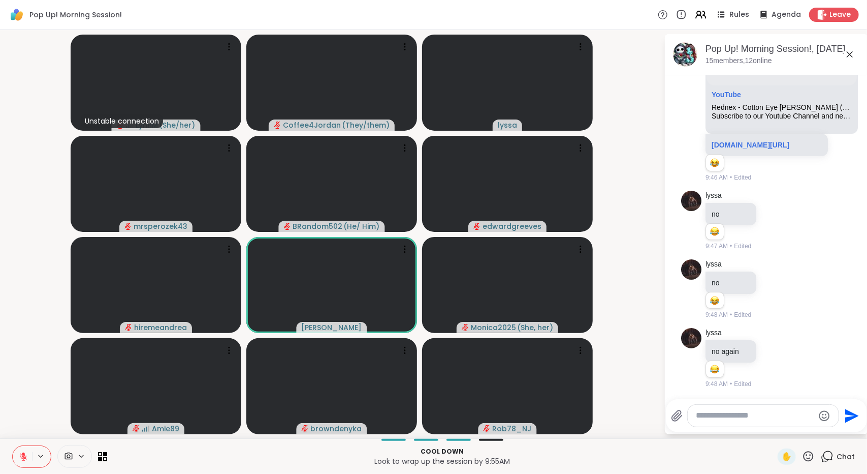
click at [802, 456] on icon at bounding box center [808, 456] width 13 height 13
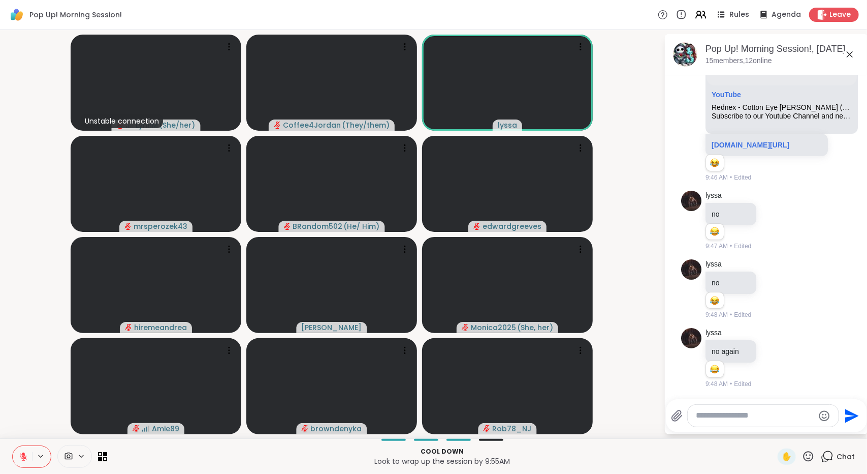
click at [745, 446] on div "Cool down Look to wrap up the session by 9:55AM" at bounding box center [442, 456] width 659 height 23
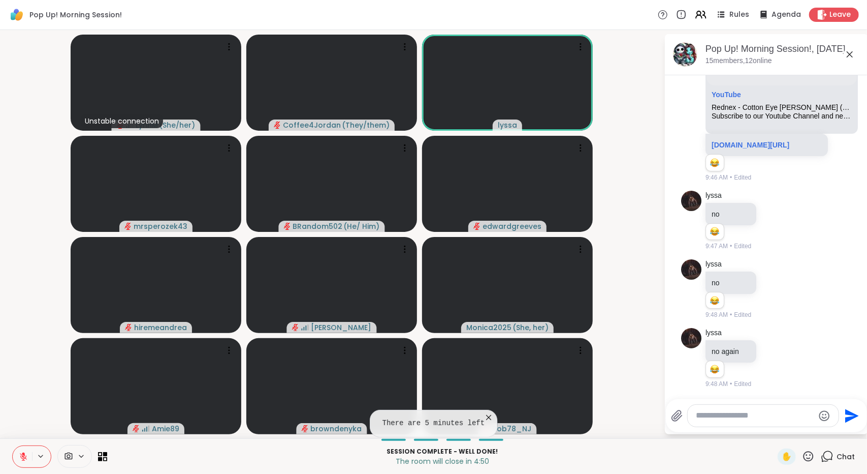
scroll to position [2301, 0]
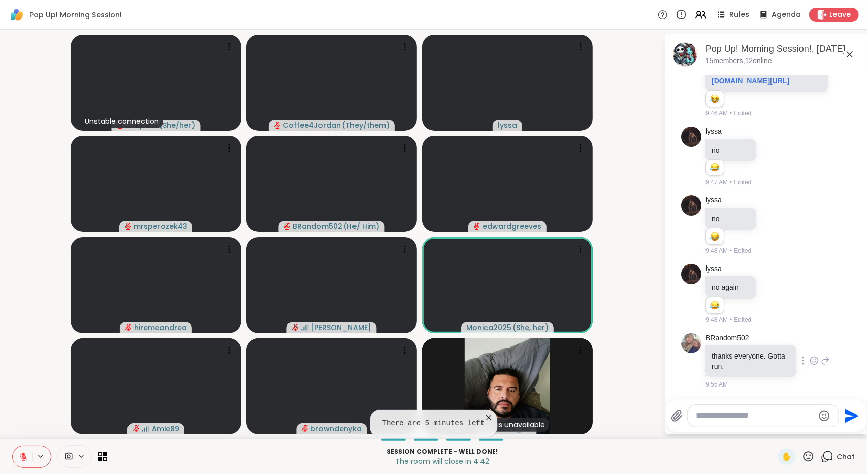
click at [813, 361] on icon at bounding box center [814, 361] width 3 height 1
click at [782, 352] on button "Select Reaction: Thumbs up" at bounding box center [792, 344] width 20 height 20
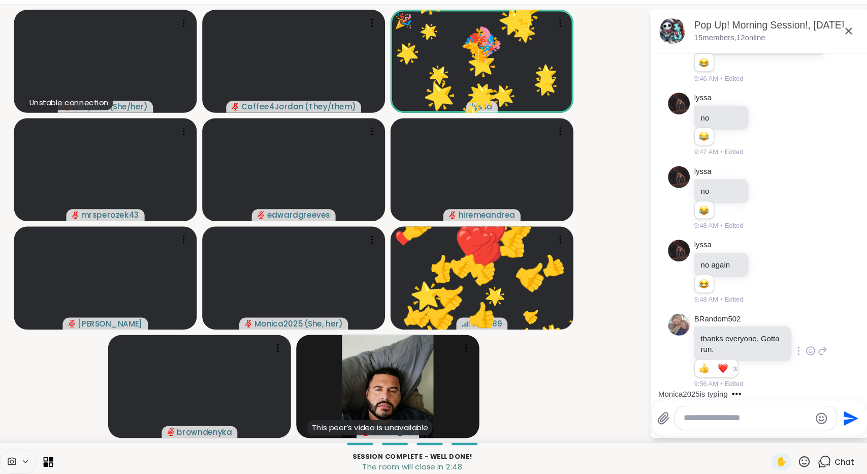
scroll to position [0, 0]
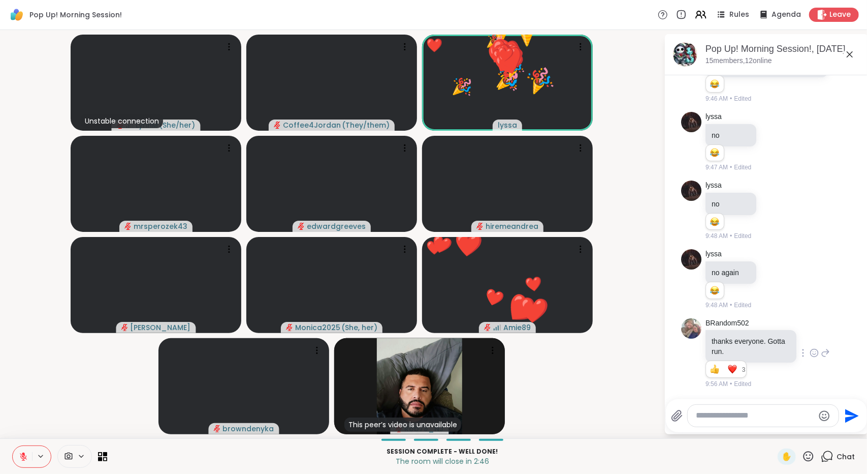
click at [803, 454] on icon at bounding box center [808, 456] width 13 height 13
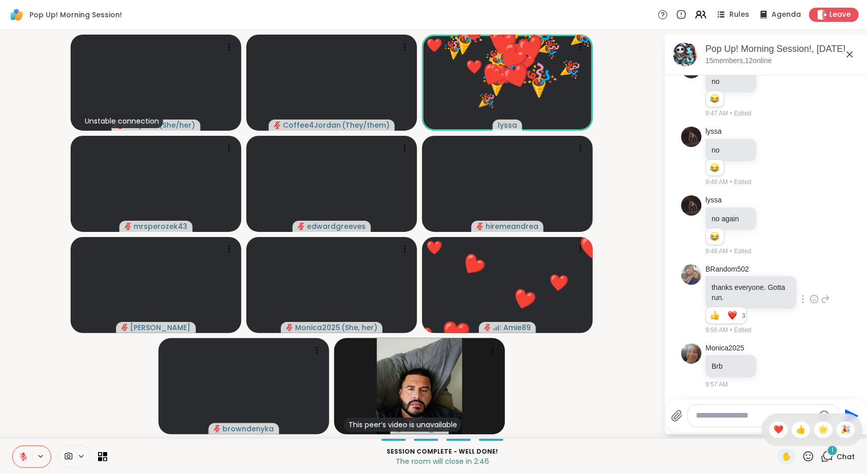
scroll to position [2369, 0]
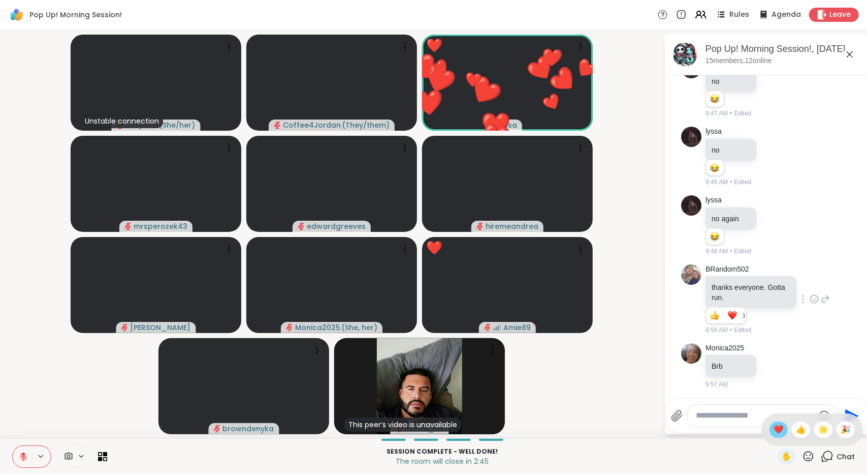
click at [774, 426] on span "❤️" at bounding box center [779, 429] width 10 height 12
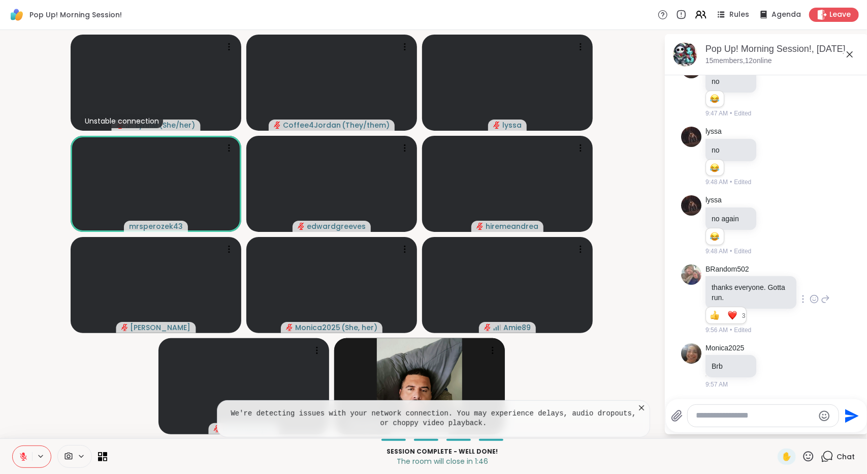
click at [644, 356] on video-player-container "Unstable connection LynnM ( She/her ) Coffee4Jordan ( They/them ) lyssa mrspero…" at bounding box center [332, 234] width 652 height 400
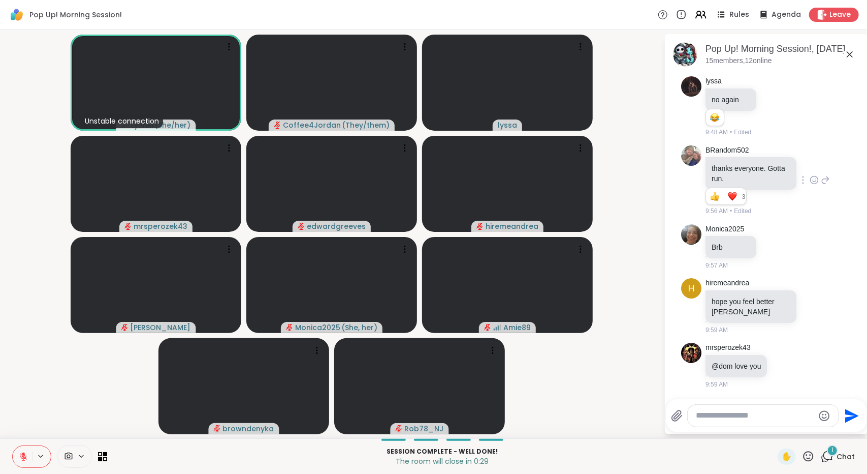
scroll to position [2487, 0]
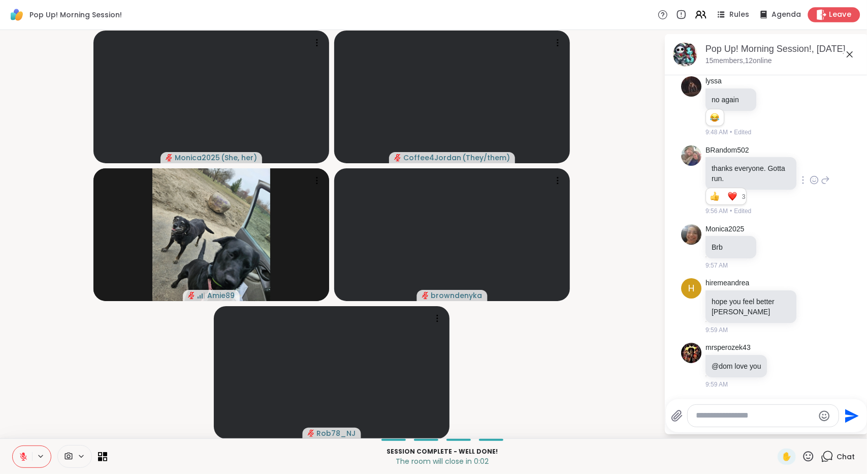
click at [830, 14] on span "Leave" at bounding box center [841, 15] width 22 height 11
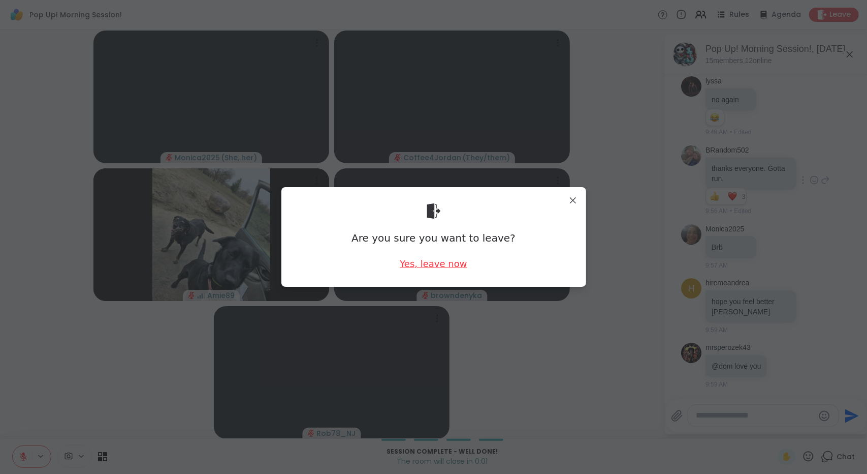
click at [446, 264] on div "Yes, leave now" at bounding box center [433, 263] width 67 height 13
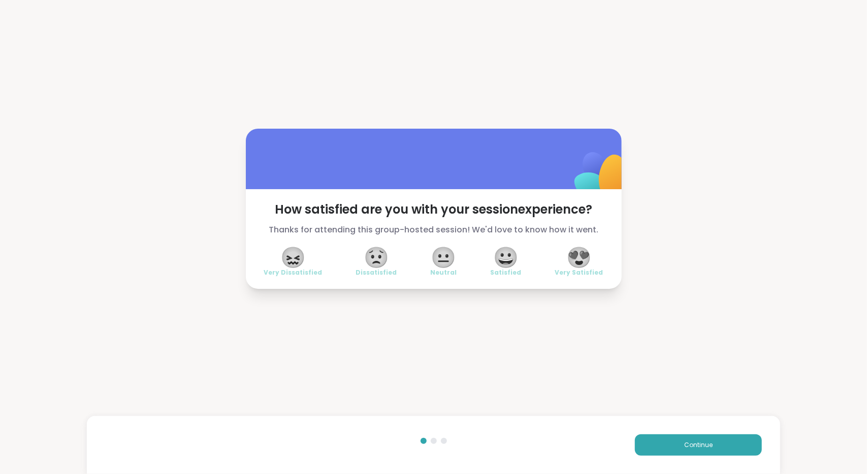
click at [578, 258] on span "😍" at bounding box center [579, 257] width 25 height 18
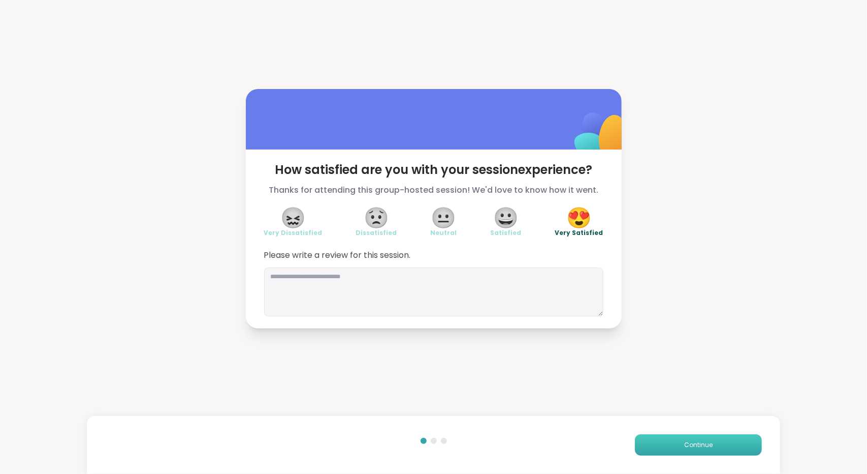
click at [663, 454] on button "Continue" at bounding box center [698, 444] width 127 height 21
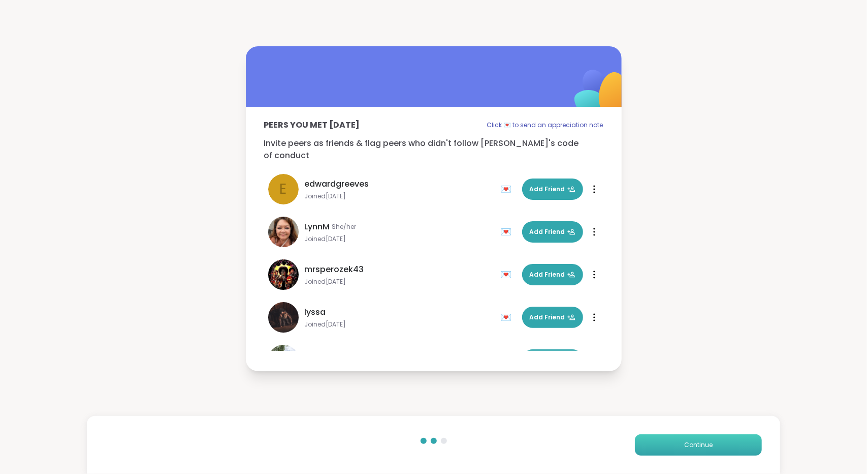
click at [663, 454] on button "Continue" at bounding box center [698, 444] width 127 height 21
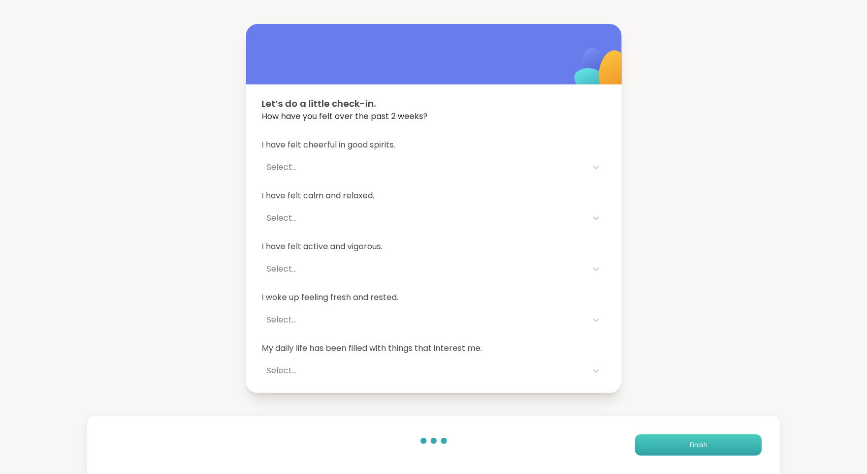
click at [663, 454] on button "Finish" at bounding box center [698, 444] width 127 height 21
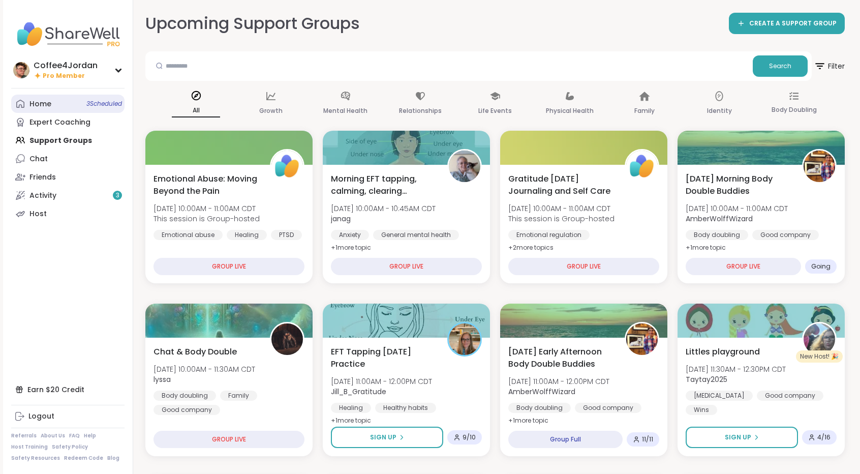
click at [86, 108] on span "3 Scheduled" at bounding box center [104, 104] width 36 height 8
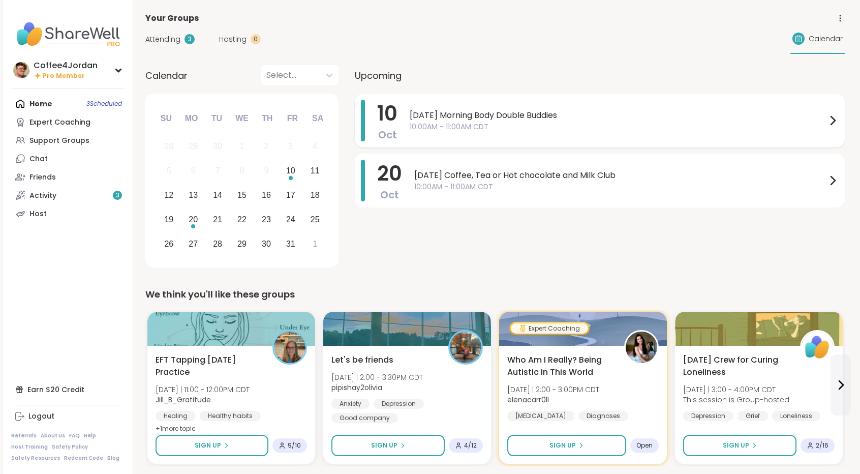
click at [548, 111] on span "[DATE] Morning Body Double Buddies" at bounding box center [618, 115] width 417 height 12
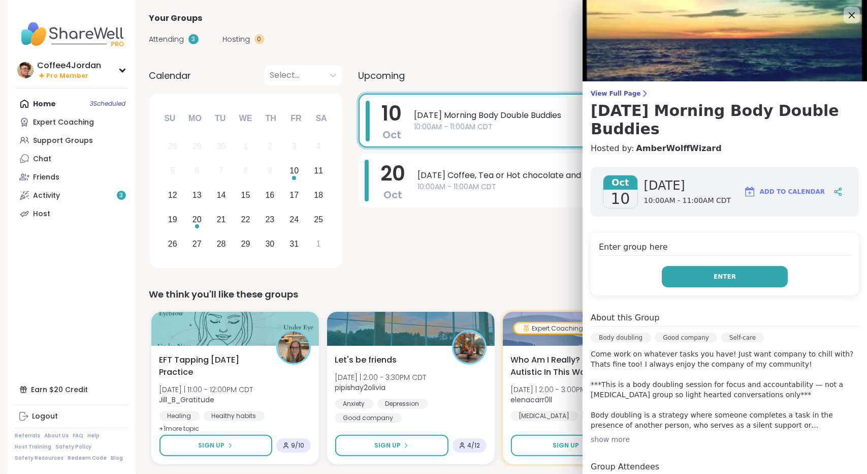
click at [733, 266] on button "Enter" at bounding box center [725, 276] width 126 height 21
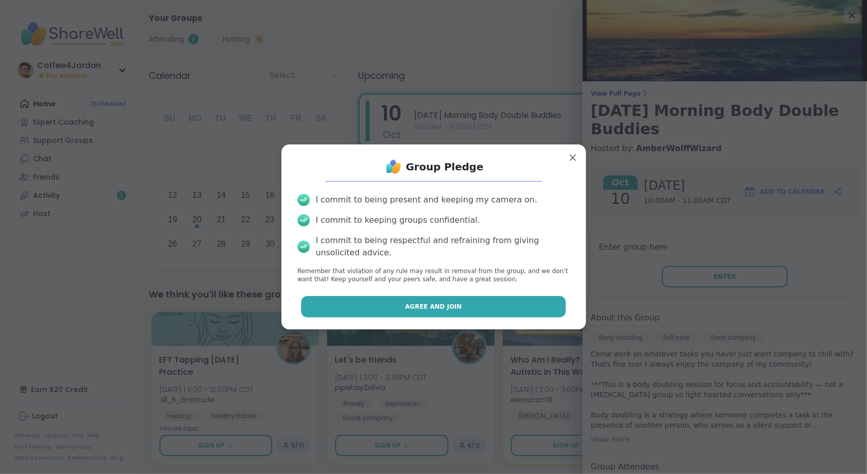
click at [518, 301] on button "Agree and Join" at bounding box center [433, 306] width 265 height 21
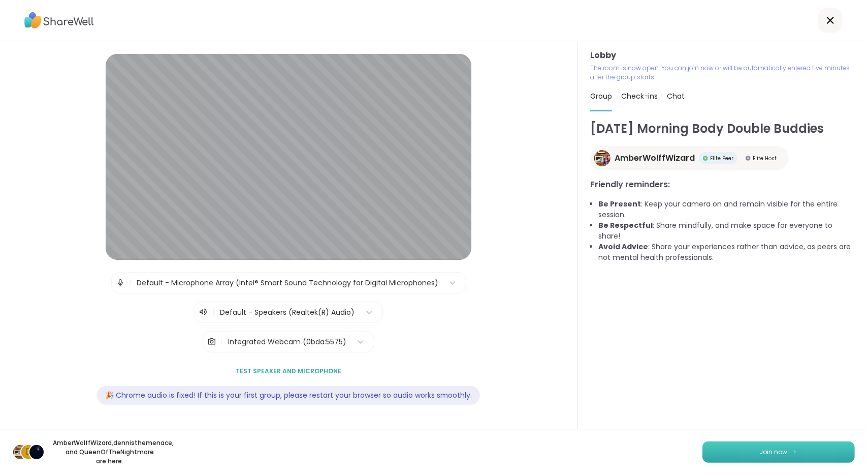
click at [761, 450] on span "Join now" at bounding box center [774, 451] width 28 height 9
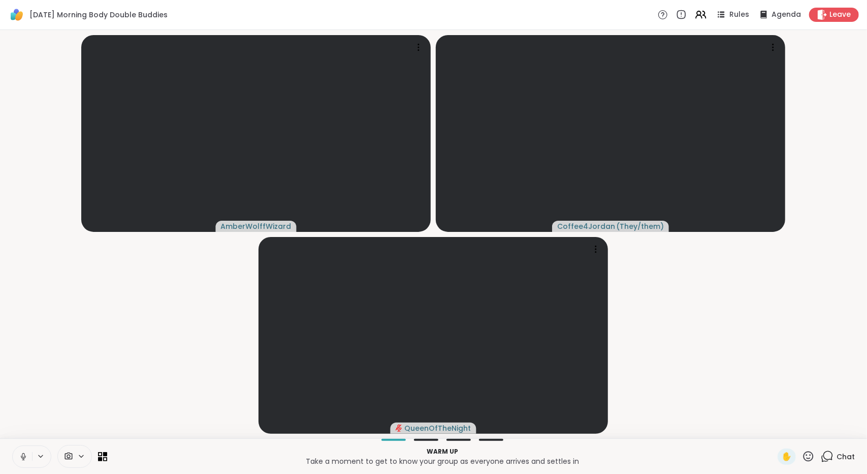
click at [23, 457] on icon at bounding box center [23, 456] width 9 height 9
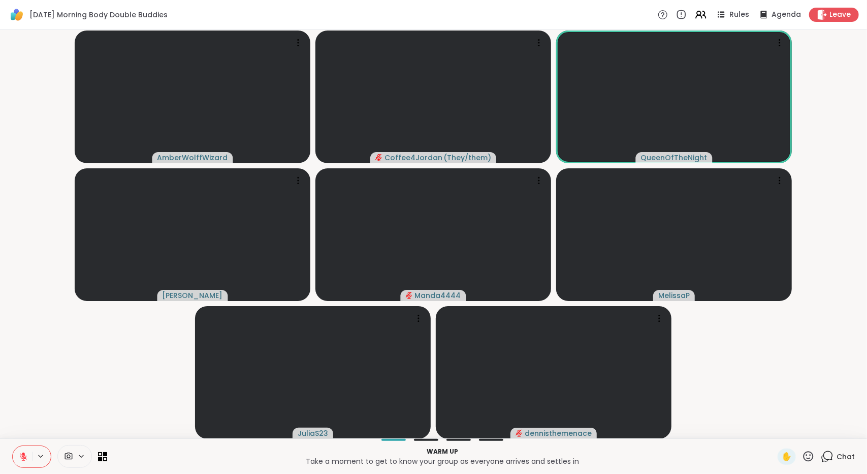
click at [17, 455] on button at bounding box center [22, 456] width 19 height 21
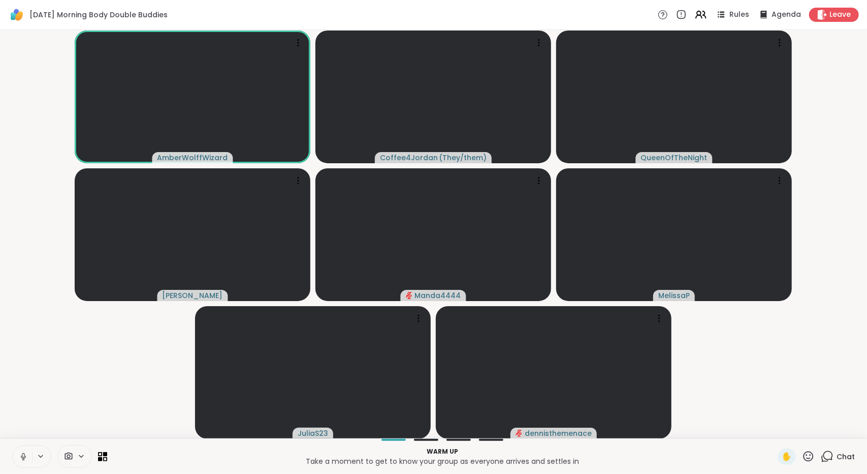
click at [19, 458] on icon at bounding box center [23, 456] width 9 height 9
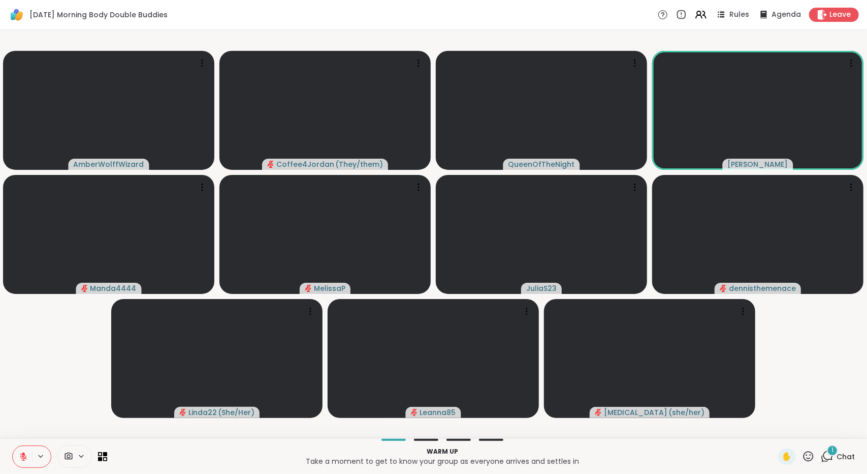
click at [824, 454] on icon at bounding box center [829, 455] width 10 height 9
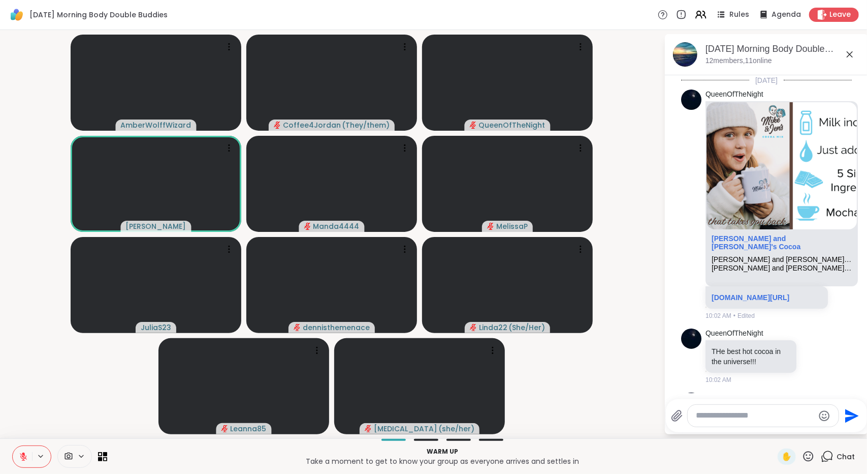
scroll to position [80, 0]
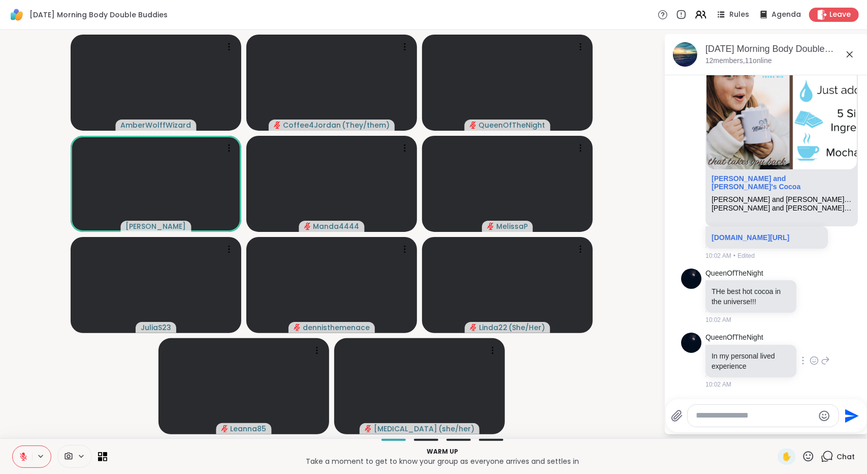
click at [810, 362] on icon at bounding box center [814, 360] width 9 height 10
click at [765, 341] on div "Select Reaction: Joy" at bounding box center [769, 343] width 9 height 9
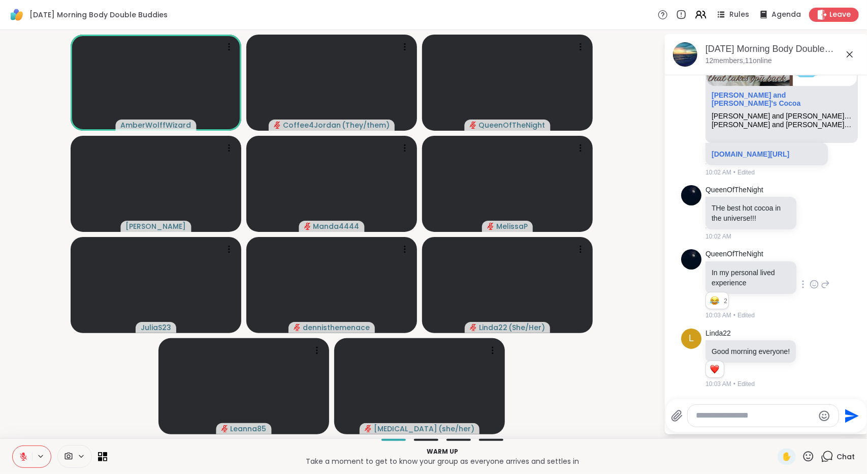
scroll to position [173, 0]
click at [782, 461] on span "✋" at bounding box center [787, 456] width 10 height 12
click at [784, 457] on span "✋" at bounding box center [787, 456] width 10 height 12
click at [25, 464] on button at bounding box center [22, 456] width 19 height 21
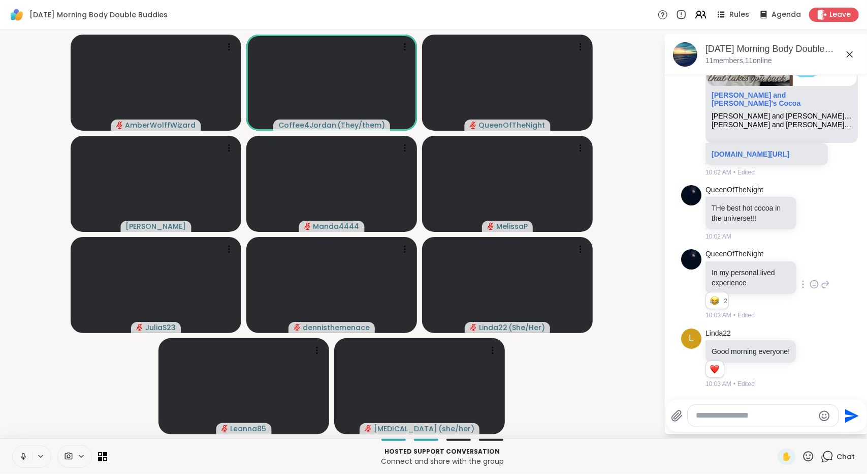
click at [19, 455] on icon at bounding box center [23, 456] width 9 height 9
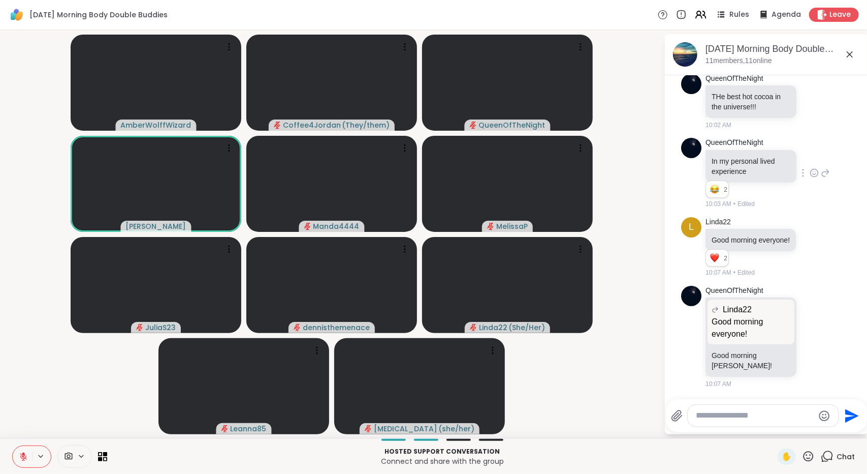
scroll to position [288, 0]
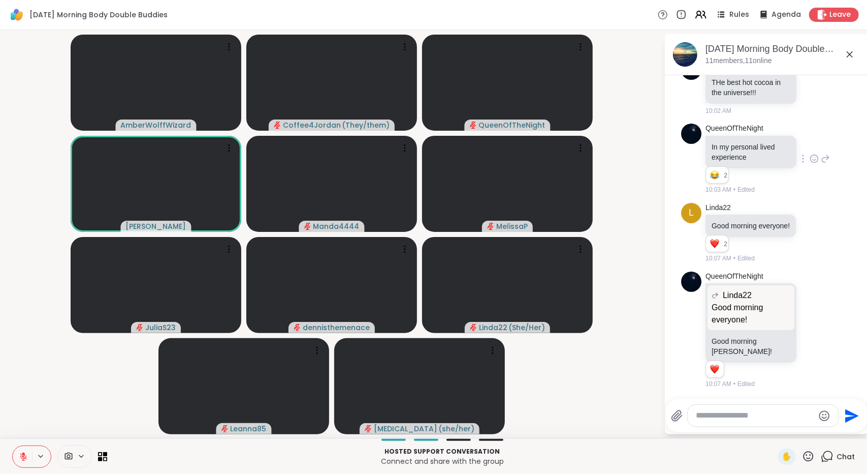
click at [714, 413] on textarea "Type your message" at bounding box center [755, 415] width 118 height 11
type textarea "**********"
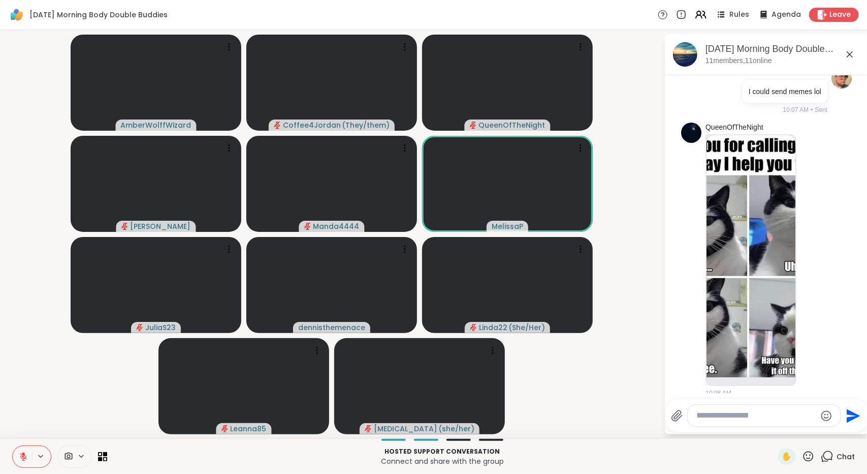
scroll to position [599, 0]
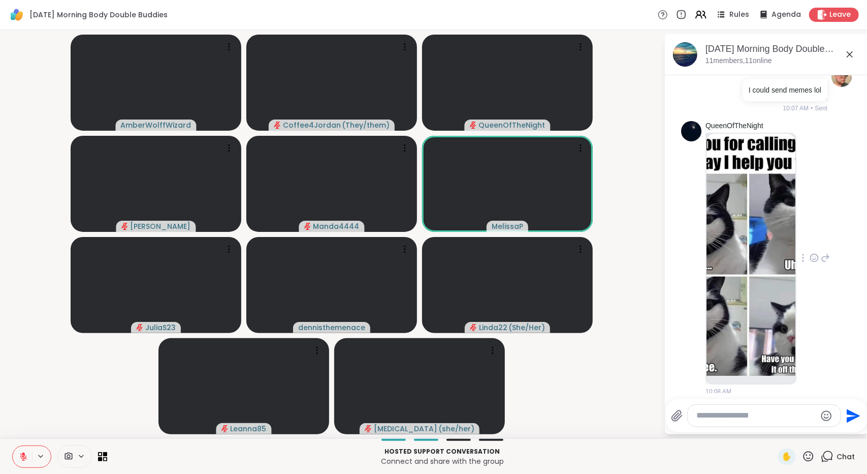
click at [792, 315] on div "QueenOfTheNight 10:08 AM" at bounding box center [768, 258] width 125 height 275
click at [776, 315] on img at bounding box center [751, 255] width 89 height 242
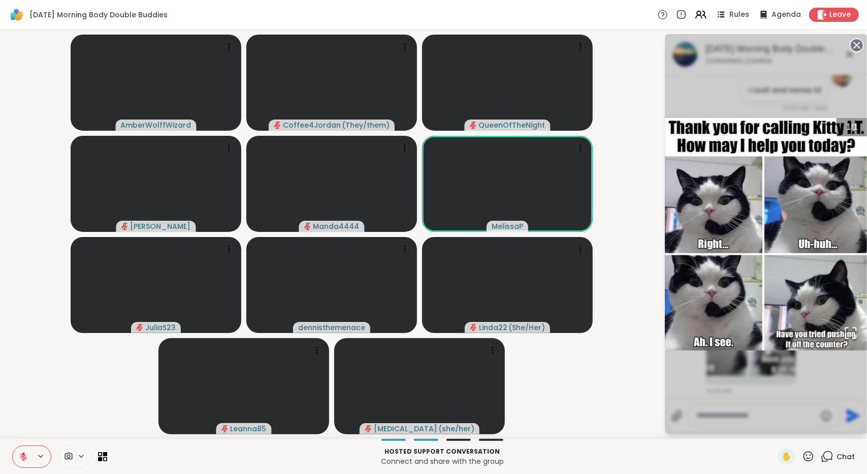
click at [857, 42] on circle at bounding box center [857, 45] width 12 height 12
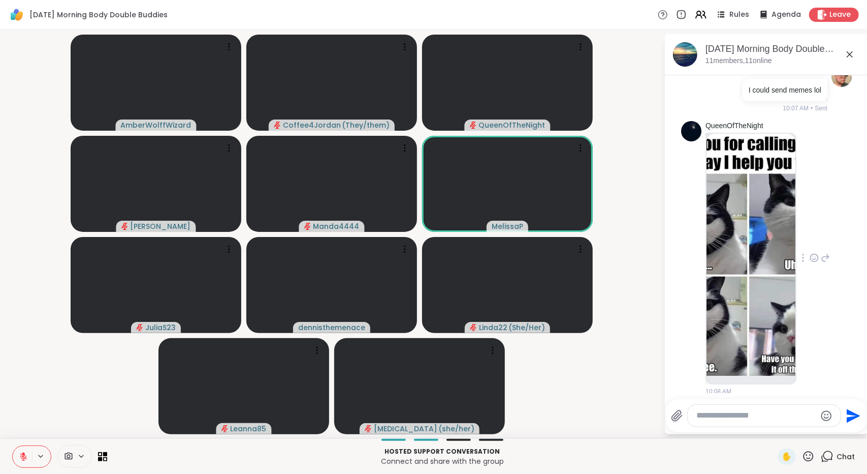
click at [810, 263] on icon at bounding box center [814, 258] width 9 height 10
click at [763, 252] on button "Select Reaction: Joy" at bounding box center [770, 241] width 20 height 20
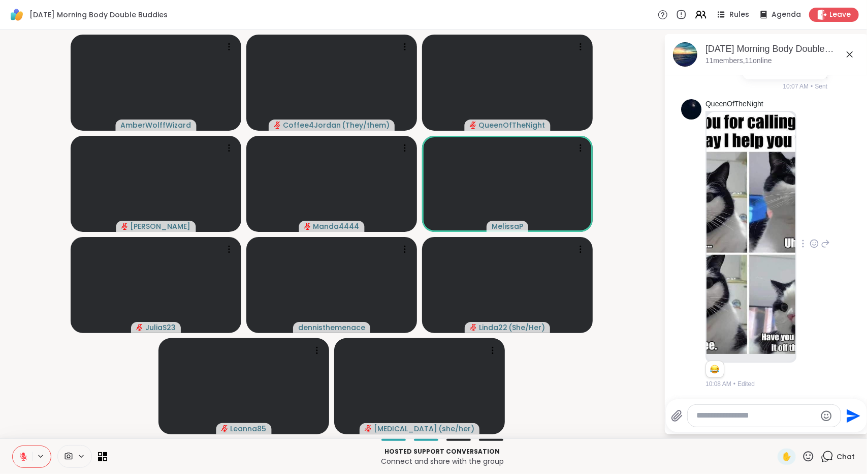
click at [675, 417] on icon at bounding box center [677, 416] width 12 height 12
click at [0, 0] on input "file" at bounding box center [0, 0] width 0 height 0
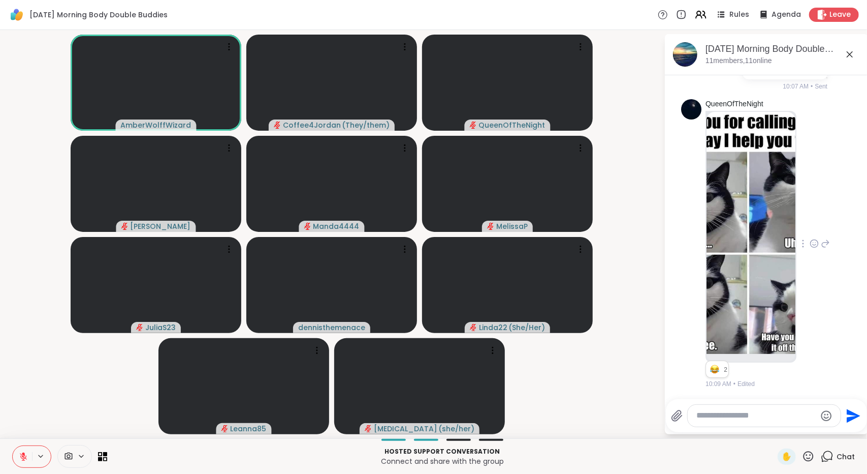
click at [724, 412] on textarea "Type your message" at bounding box center [756, 415] width 119 height 11
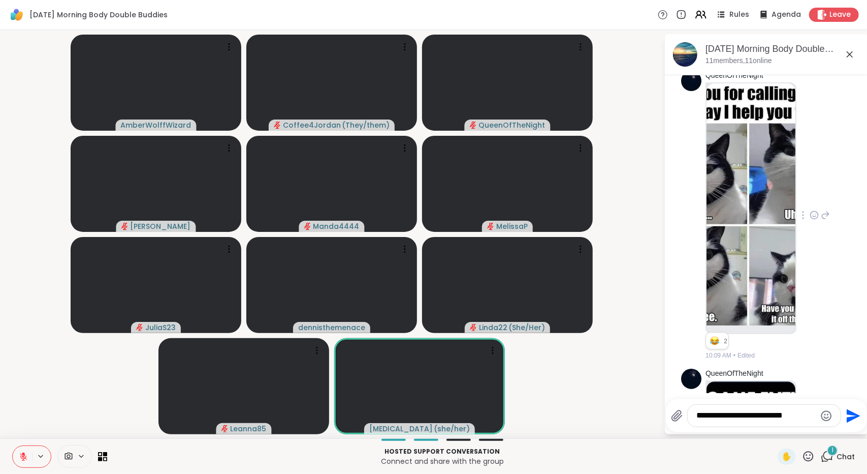
scroll to position [864, 0]
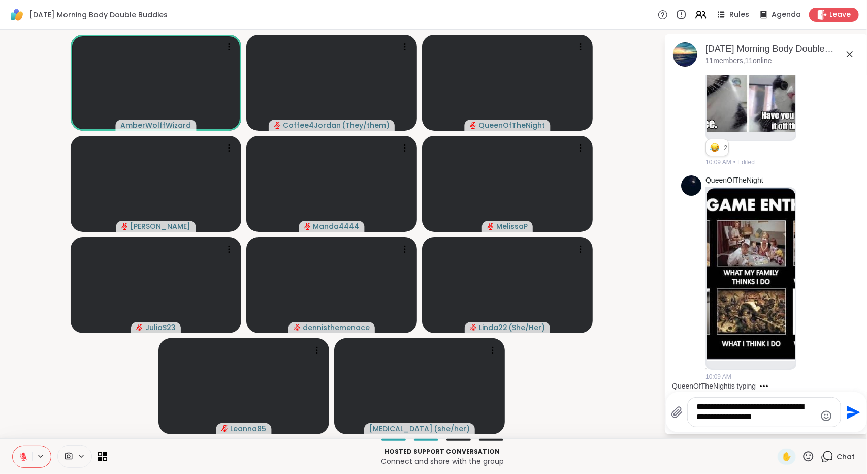
type textarea "**********"
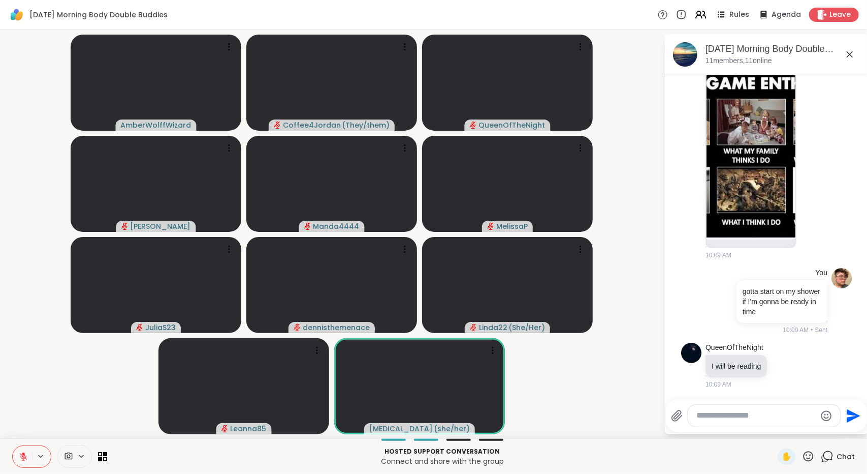
scroll to position [966, 0]
click at [753, 206] on img at bounding box center [751, 153] width 89 height 173
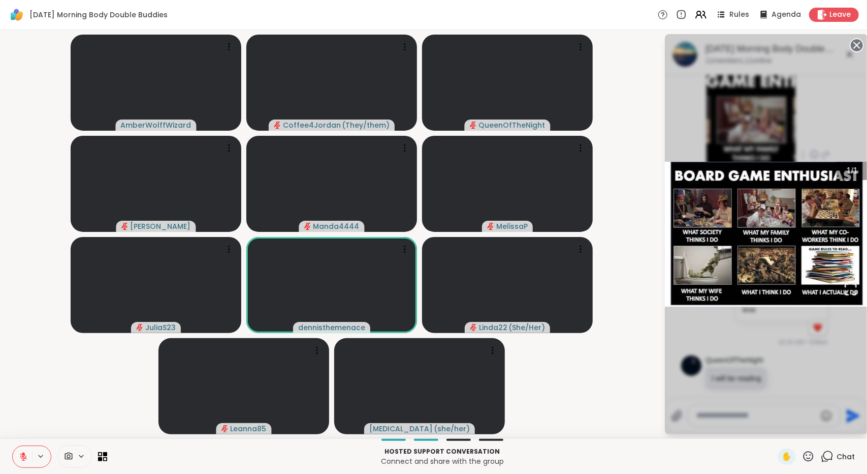
click at [855, 47] on icon at bounding box center [857, 45] width 14 height 14
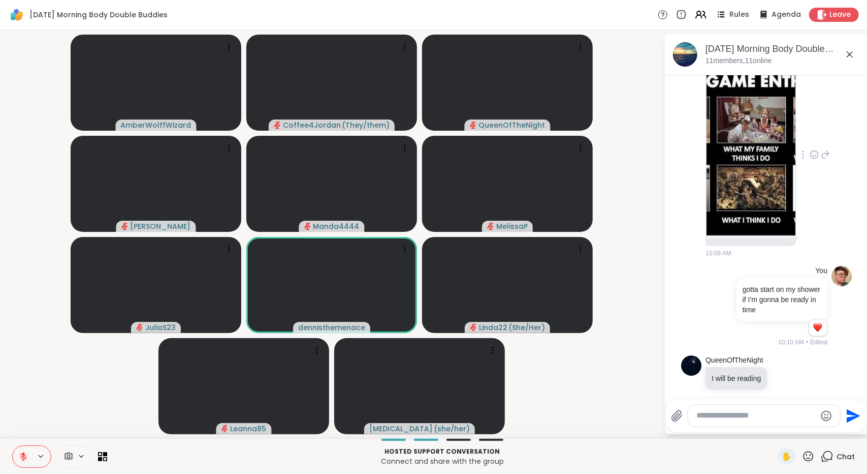
click at [811, 158] on icon at bounding box center [815, 154] width 8 height 8
click at [761, 148] on button "Select Reaction: Joy" at bounding box center [770, 138] width 20 height 20
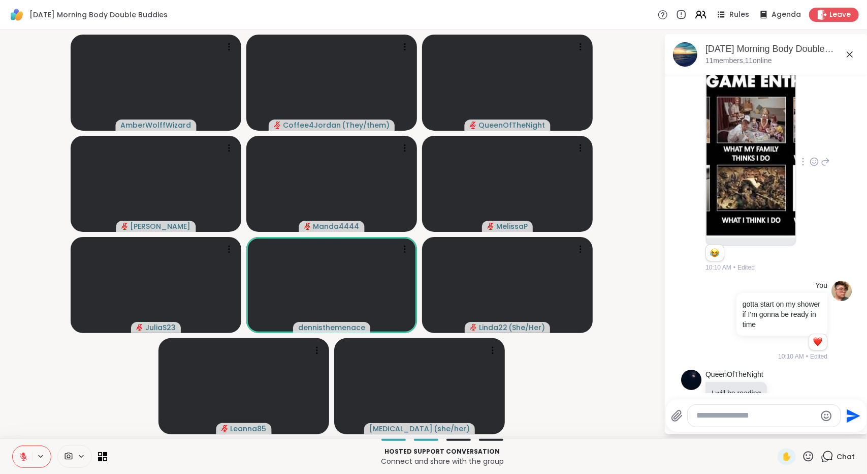
scroll to position [1035, 0]
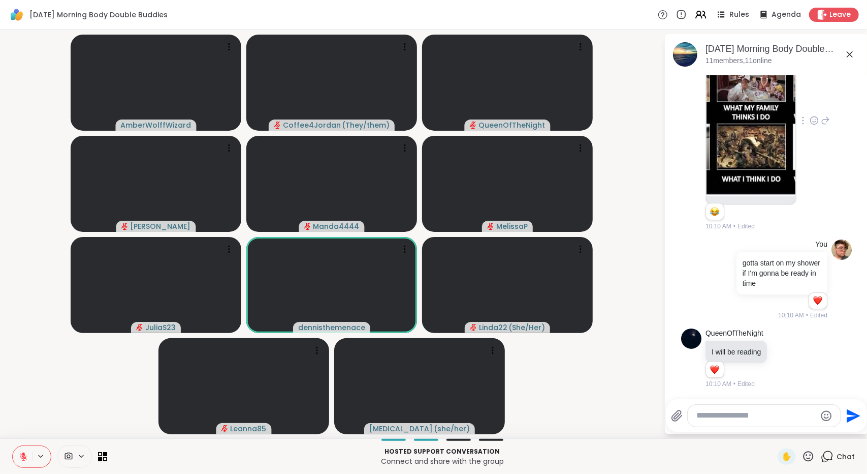
click at [852, 55] on icon at bounding box center [850, 54] width 12 height 12
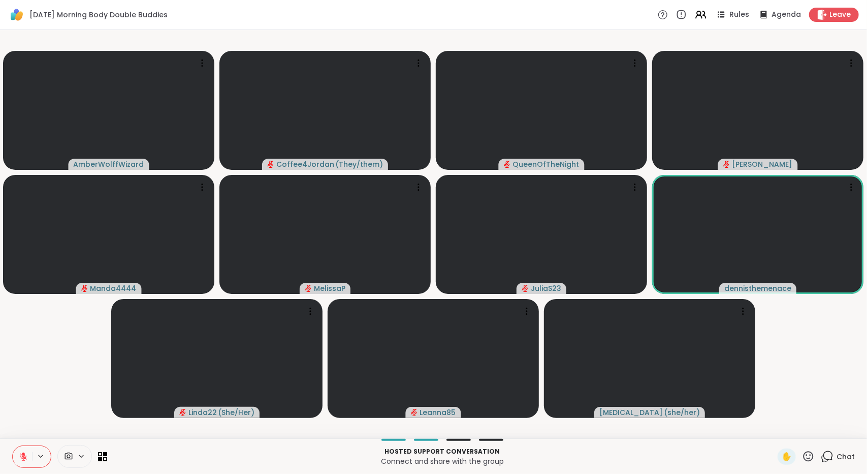
click at [837, 454] on span "Chat" at bounding box center [846, 456] width 18 height 10
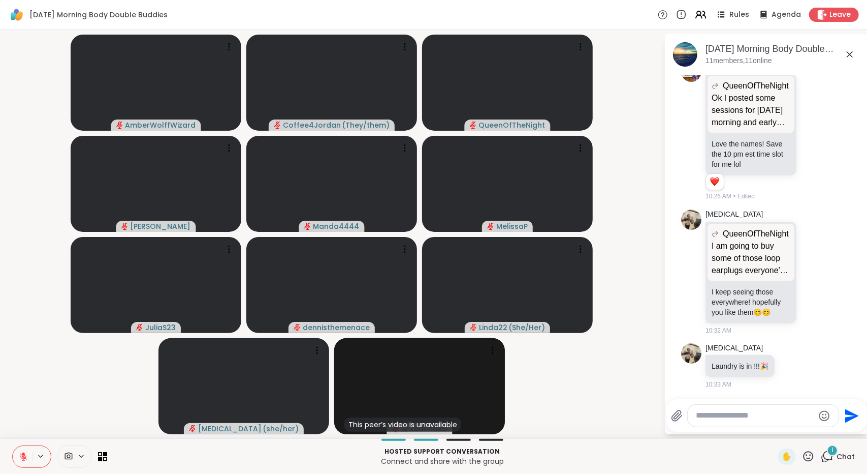
scroll to position [1777, 0]
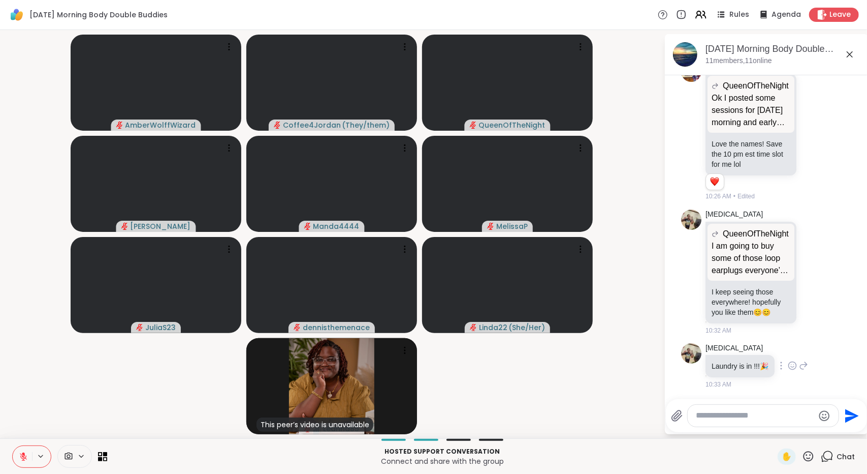
click at [793, 366] on icon at bounding box center [792, 365] width 9 height 10
click at [796, 350] on div "Select Reaction: Heart" at bounding box center [792, 349] width 9 height 9
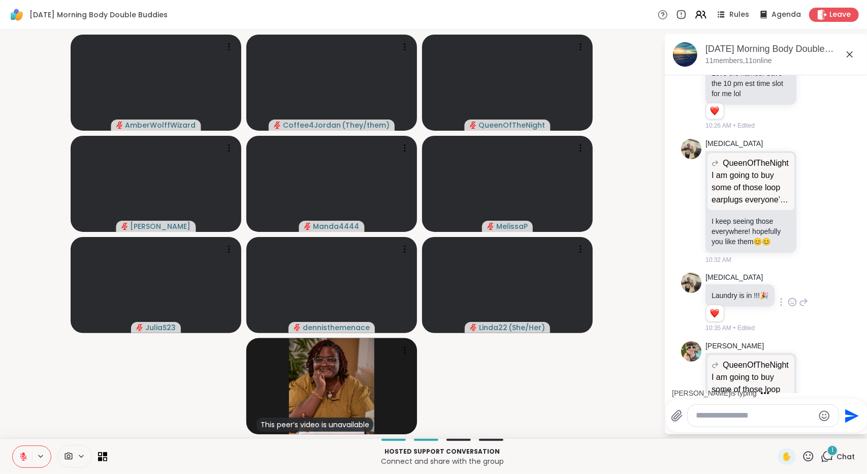
scroll to position [1914, 0]
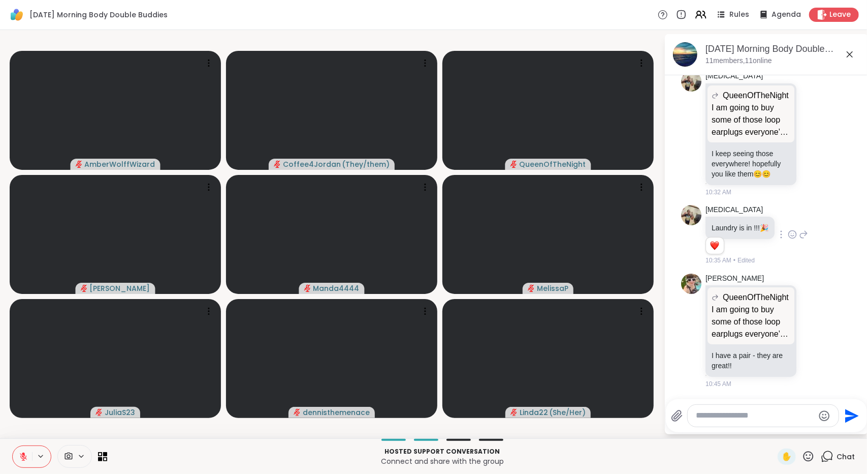
click at [765, 417] on textarea "Type your message" at bounding box center [755, 415] width 118 height 11
type textarea "**********"
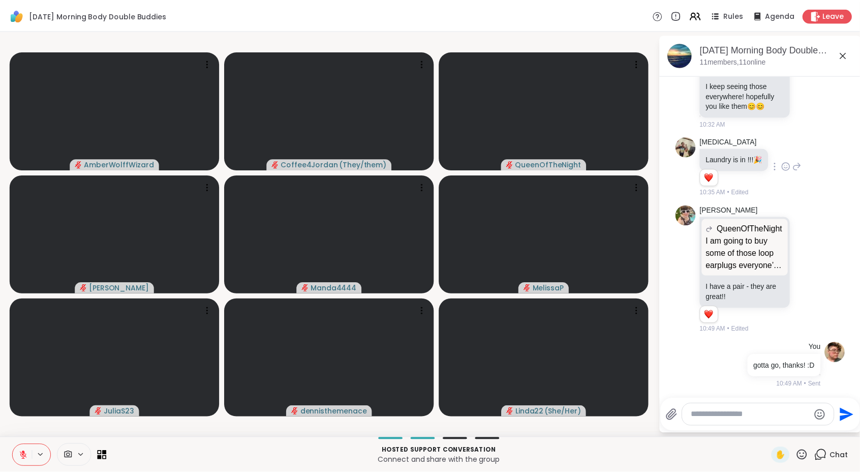
scroll to position [2094, 0]
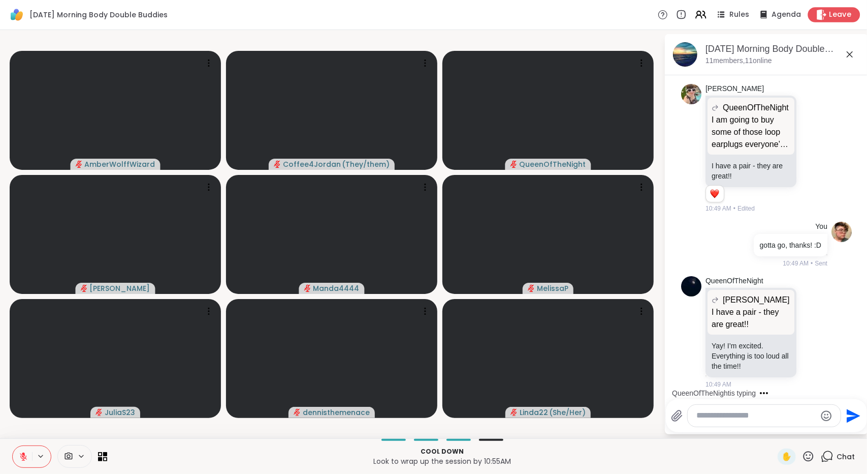
click at [837, 14] on span "Leave" at bounding box center [841, 15] width 22 height 11
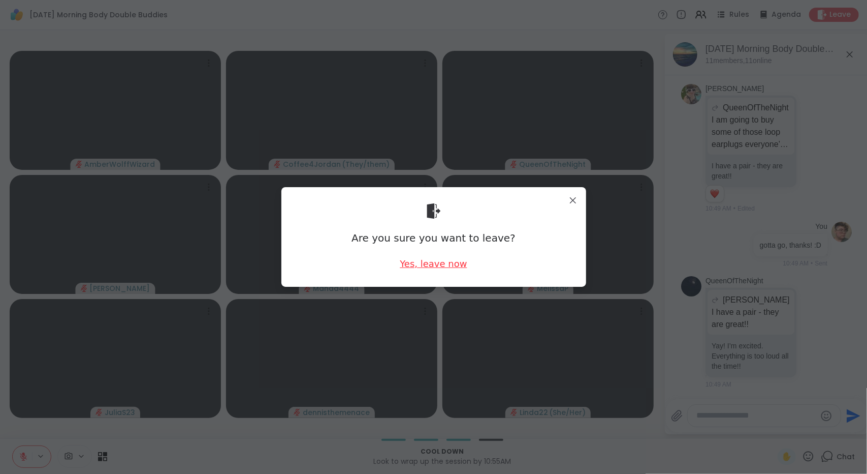
click at [412, 262] on div "Yes, leave now" at bounding box center [433, 263] width 67 height 13
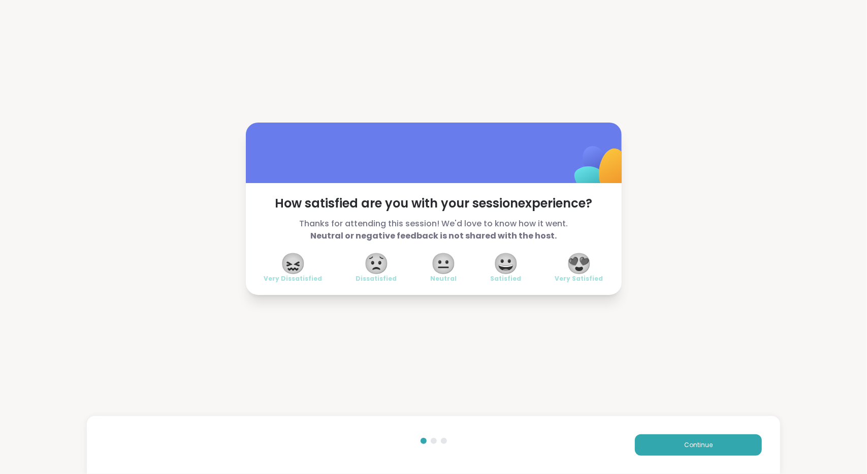
click at [575, 270] on span "😍" at bounding box center [579, 263] width 25 height 18
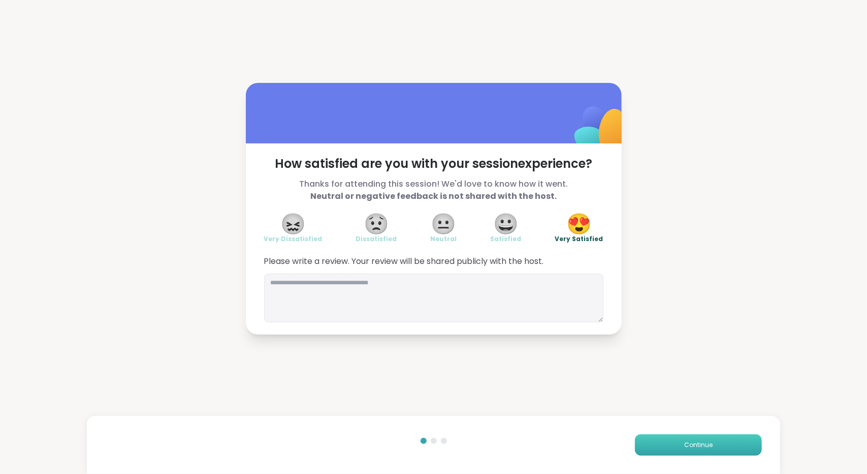
click at [659, 448] on button "Continue" at bounding box center [698, 444] width 127 height 21
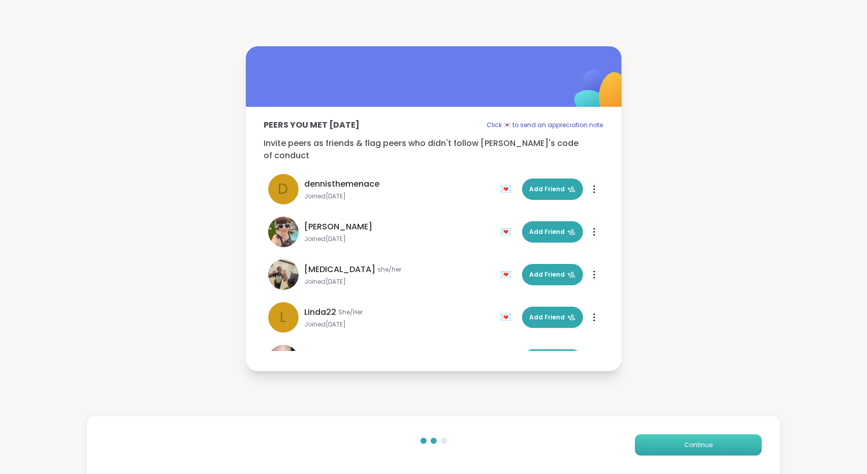
click at [659, 448] on button "Continue" at bounding box center [698, 444] width 127 height 21
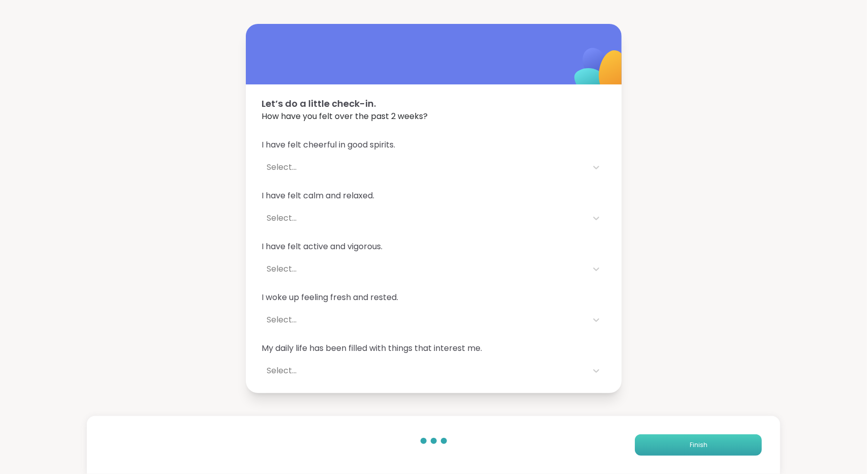
click at [659, 448] on button "Finish" at bounding box center [698, 444] width 127 height 21
